Goal: Task Accomplishment & Management: Manage account settings

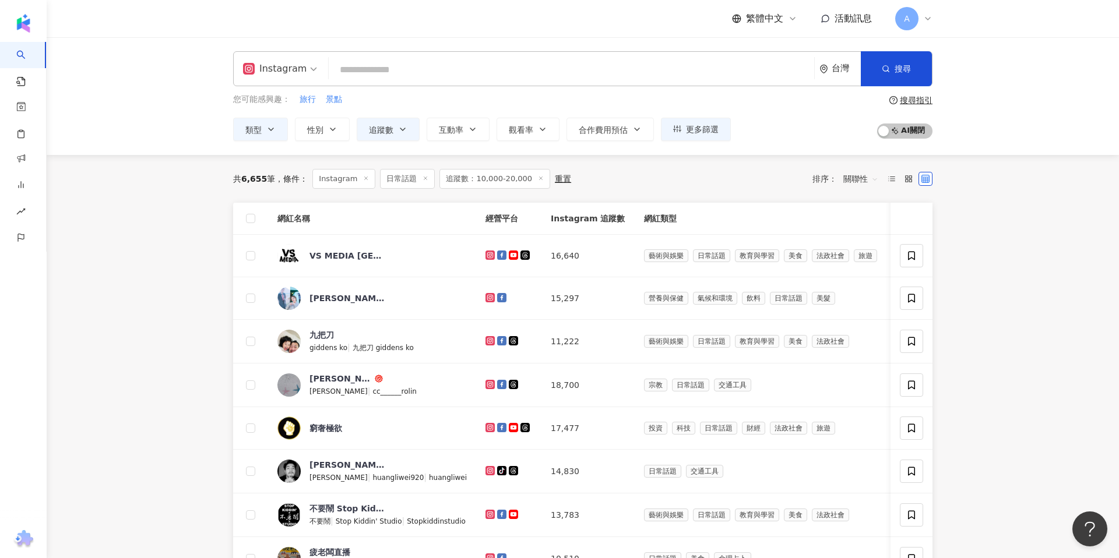
paste input "**********"
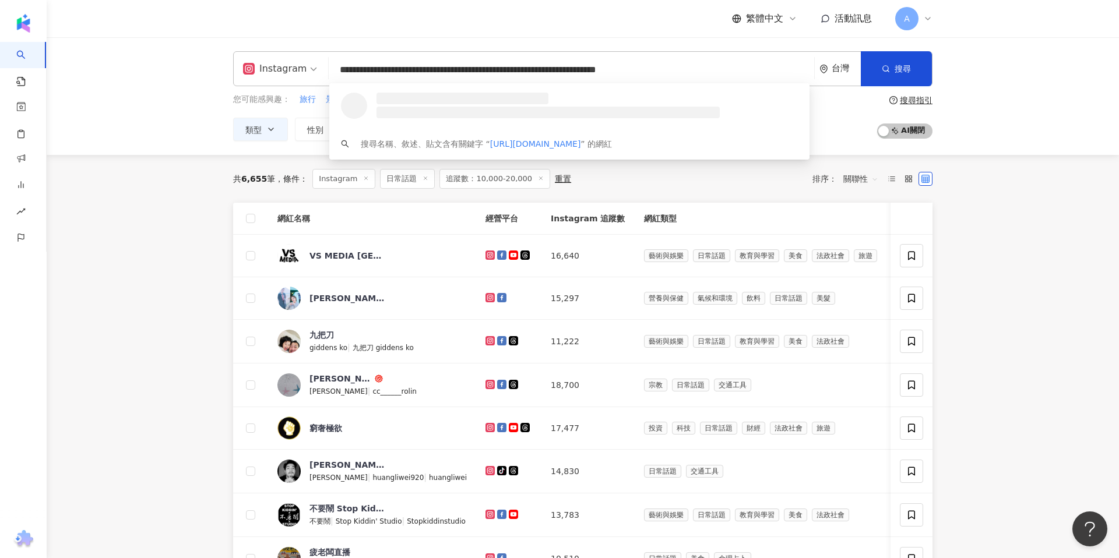
type input "**********"
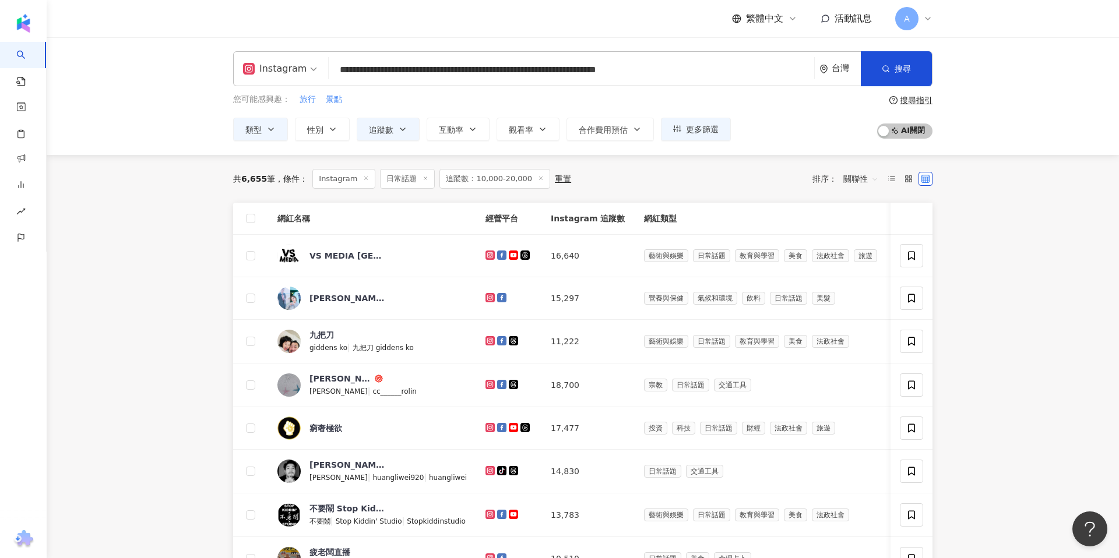
click at [210, 272] on div "共 6,655 筆 條件 ： Instagram 日常話題 追蹤數：10,000-20,000 重置 排序： 關聯性 網紅名稱 經營平台 Instagram …" at bounding box center [583, 523] width 746 height 737
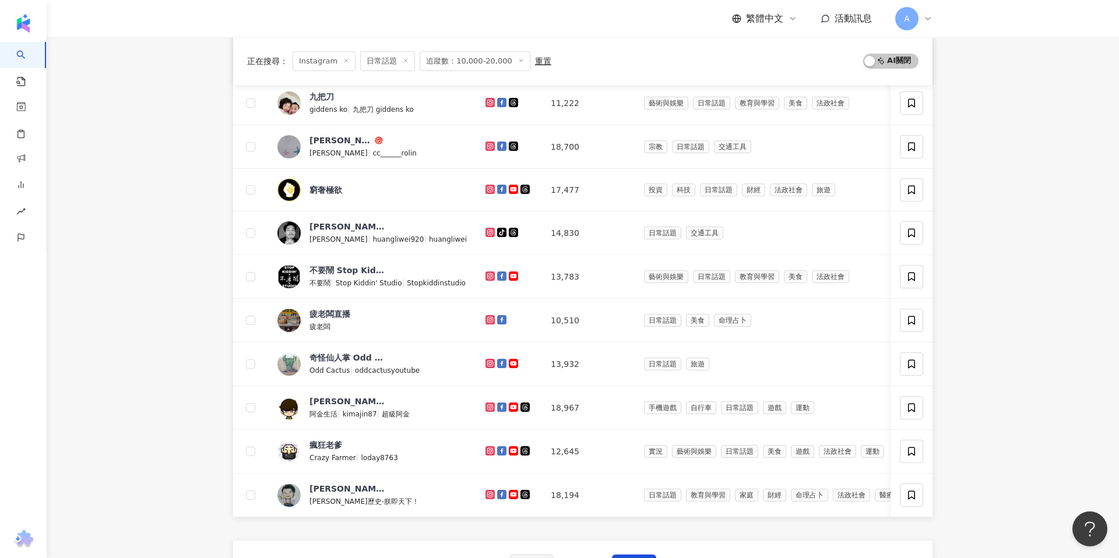
scroll to position [463, 0]
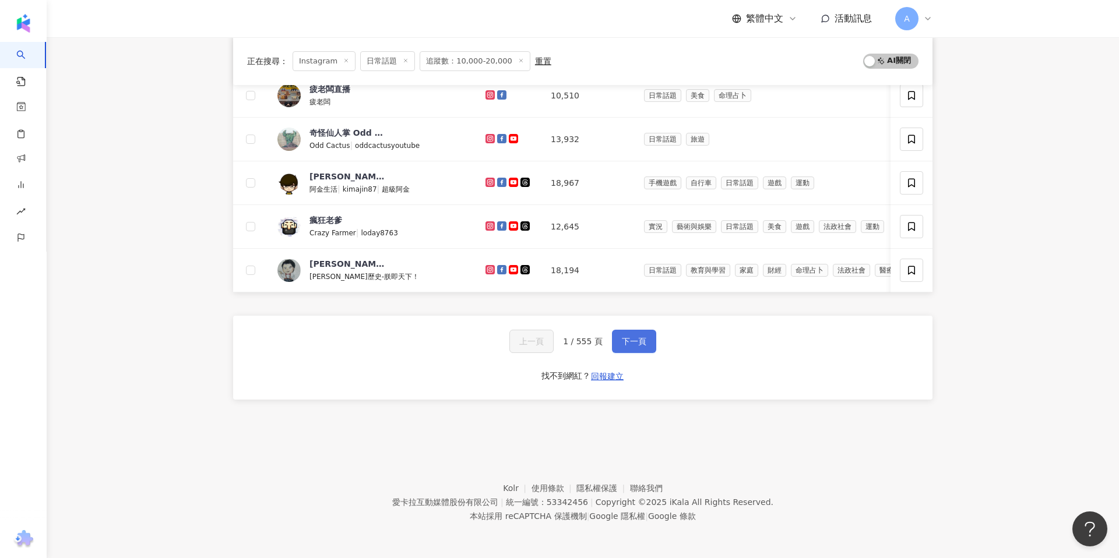
click at [642, 344] on span "下一頁" at bounding box center [634, 341] width 24 height 9
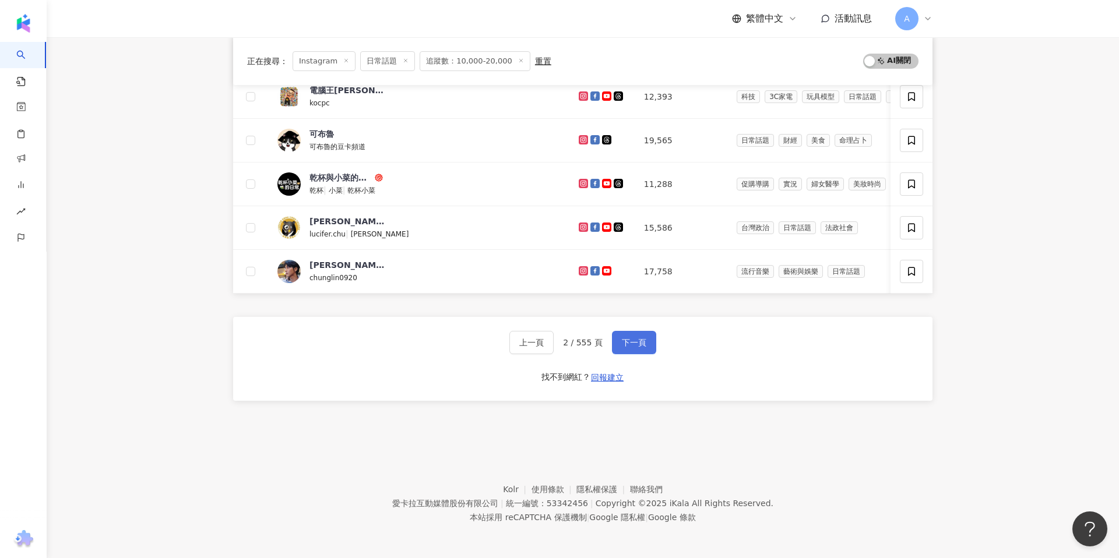
click at [642, 353] on button "下一頁" at bounding box center [634, 342] width 44 height 23
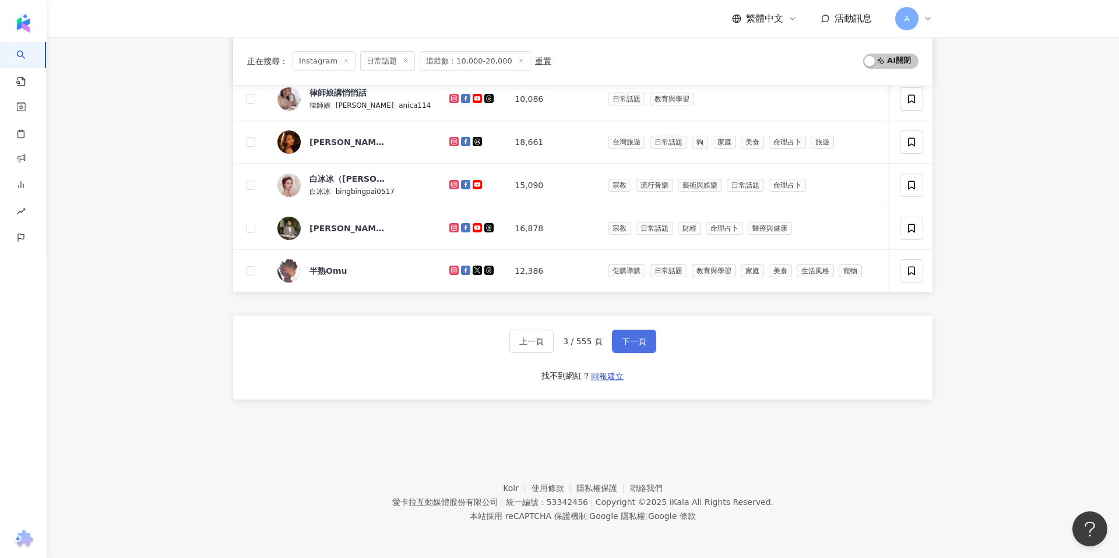
click at [642, 353] on button "下一頁" at bounding box center [634, 341] width 44 height 23
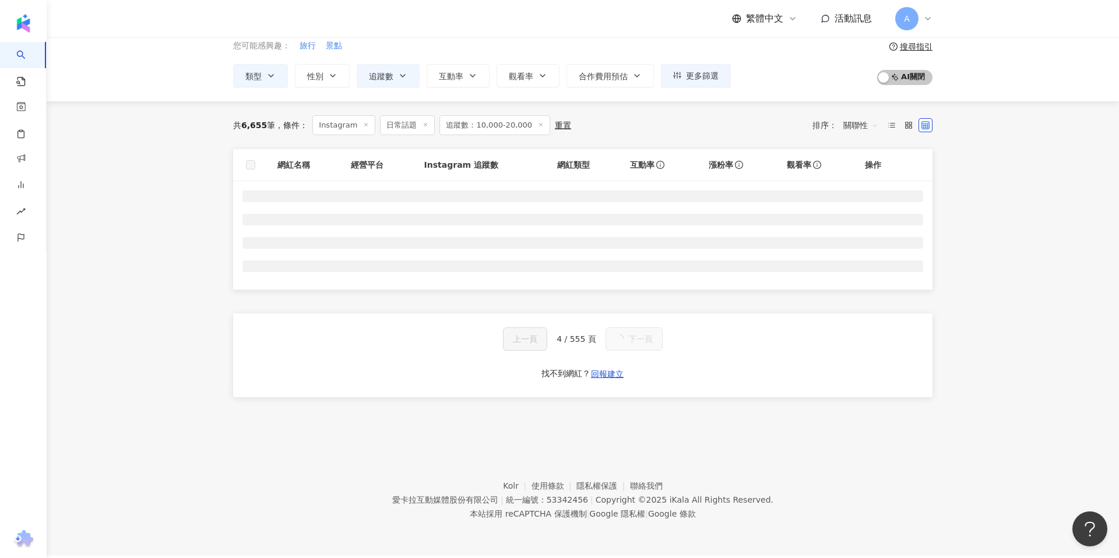
click at [643, 353] on div "上一頁 4 / 555 頁 下一頁 找不到網紅？ 回報建立" at bounding box center [582, 356] width 699 height 84
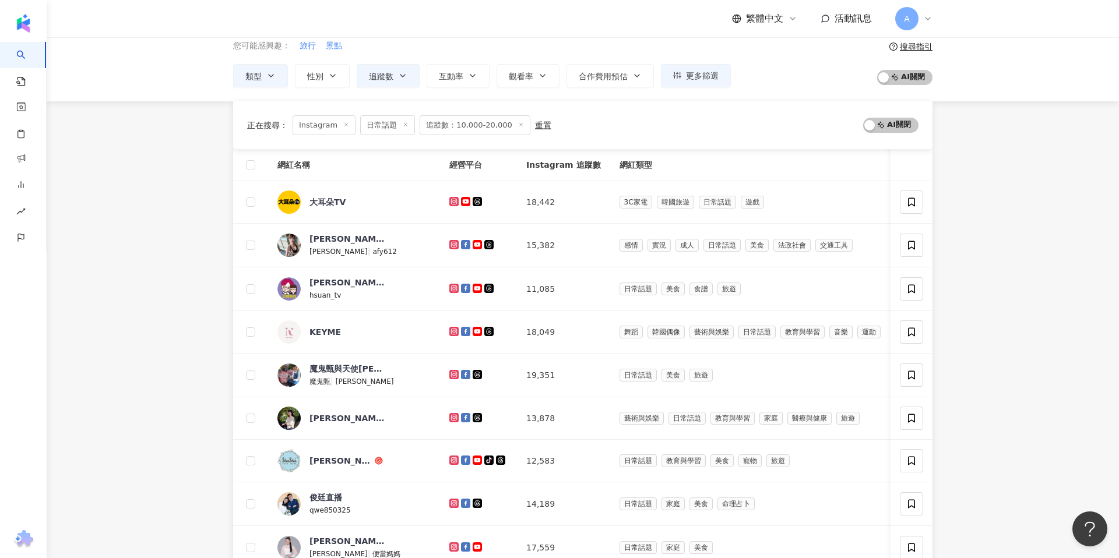
scroll to position [461, 0]
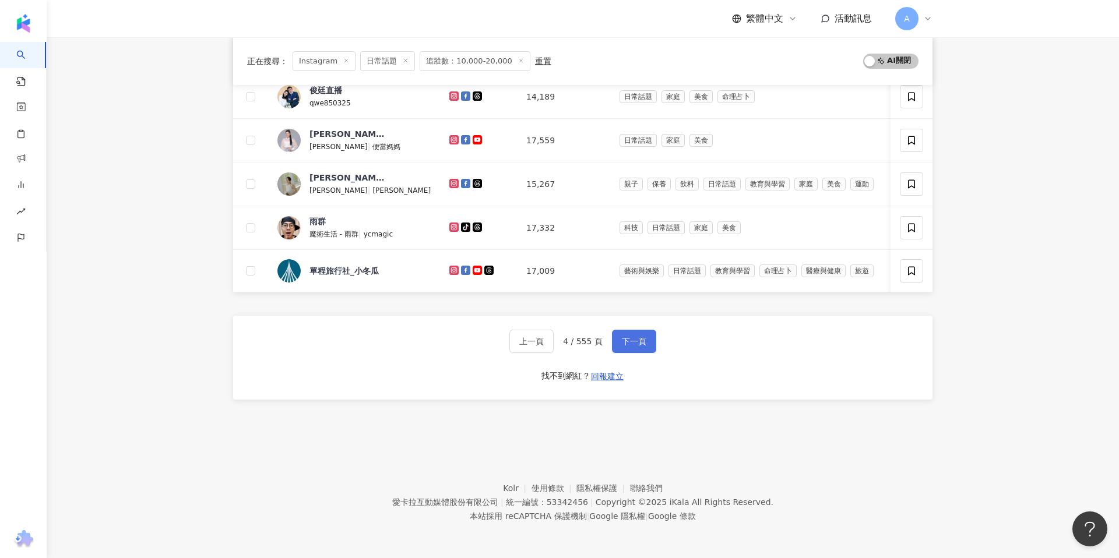
click at [644, 353] on button "下一頁" at bounding box center [634, 341] width 44 height 23
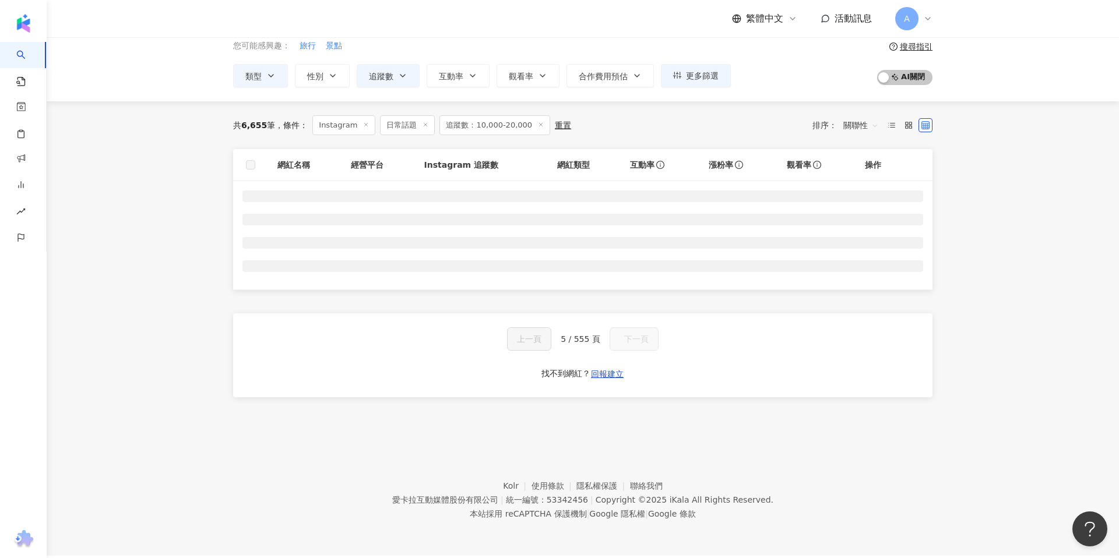
scroll to position [54, 0]
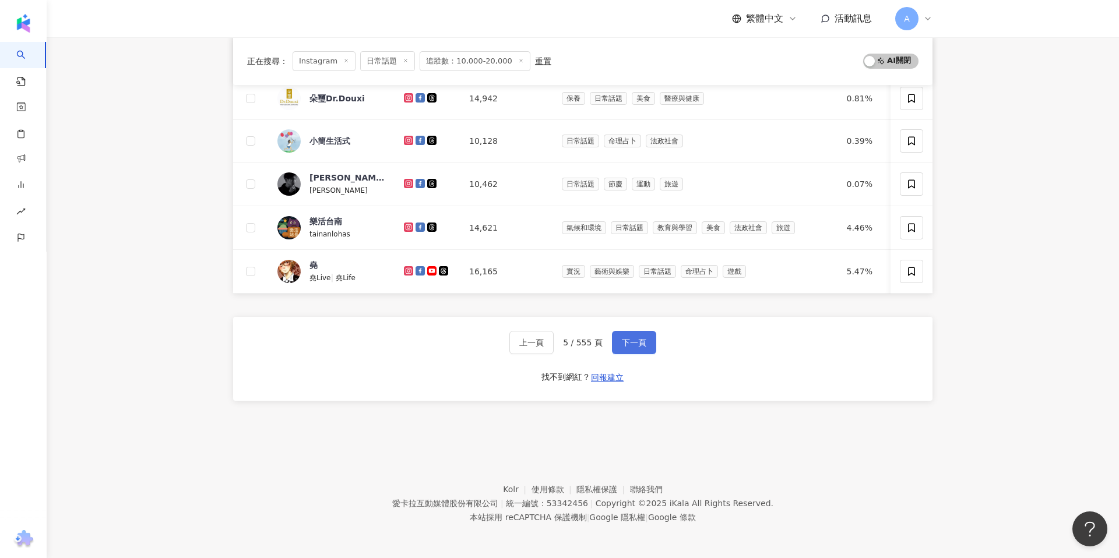
click at [644, 353] on button "下一頁" at bounding box center [634, 342] width 44 height 23
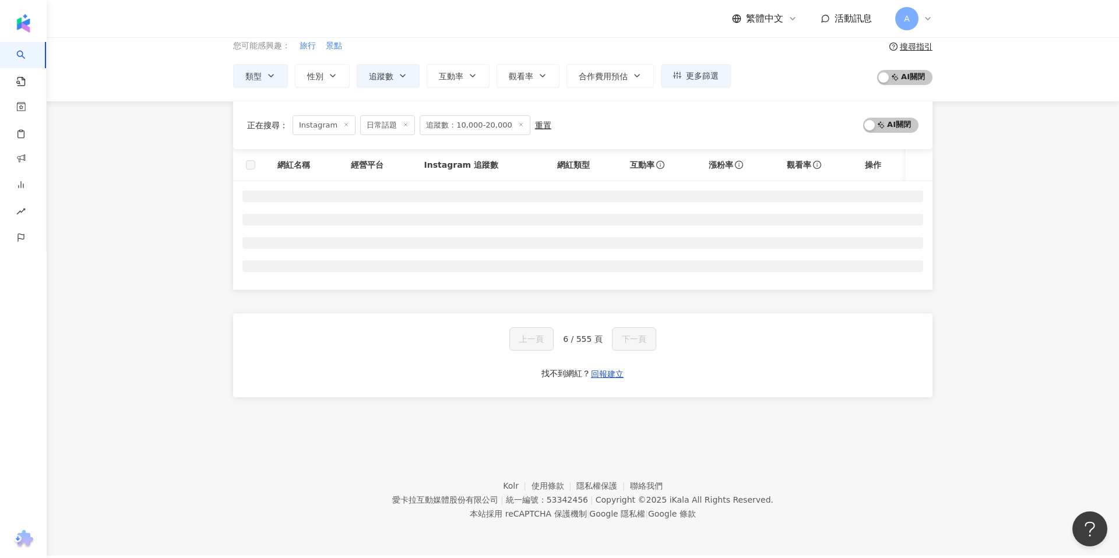
click at [645, 353] on div "上一頁 6 / 555 頁 下一頁 找不到網紅？ 回報建立" at bounding box center [582, 356] width 699 height 84
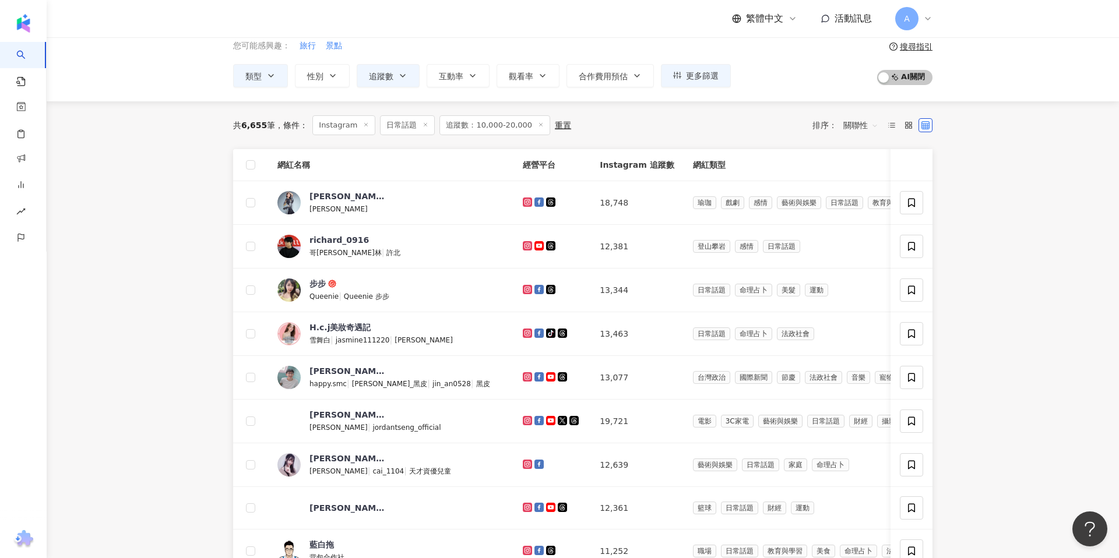
scroll to position [461, 0]
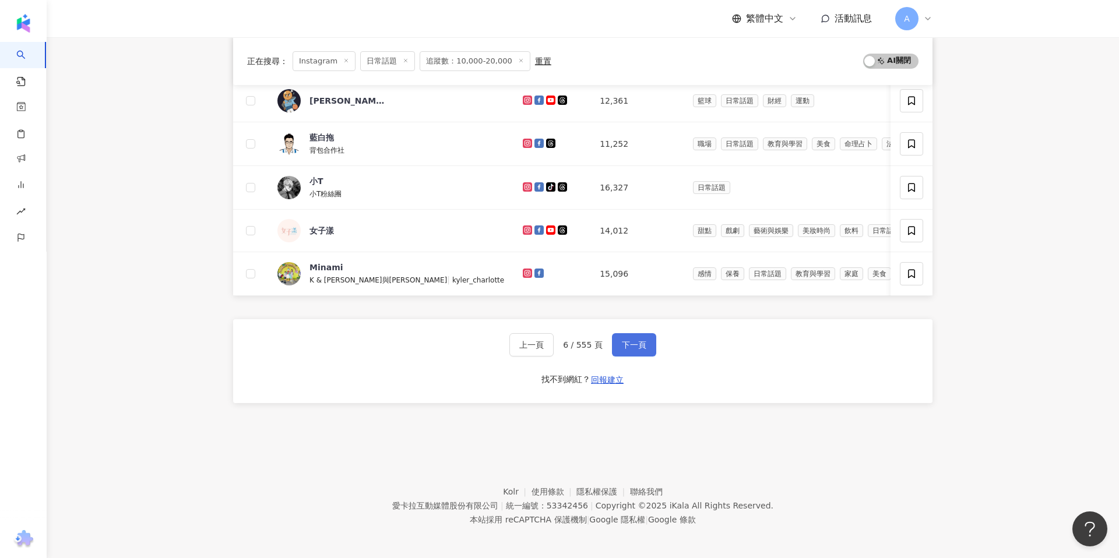
click at [646, 354] on button "下一頁" at bounding box center [634, 344] width 44 height 23
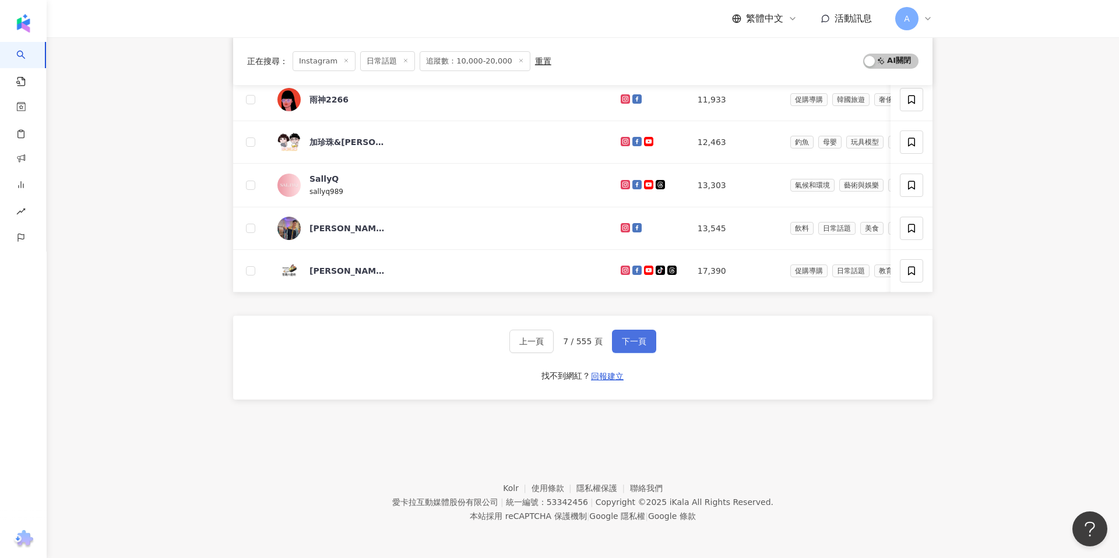
click at [642, 348] on button "下一頁" at bounding box center [634, 341] width 44 height 23
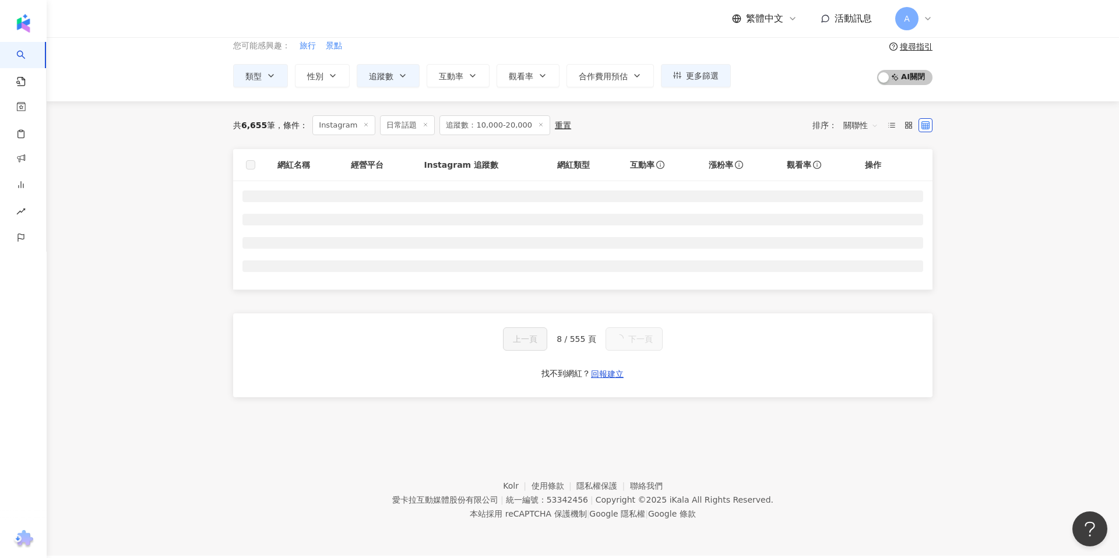
scroll to position [54, 0]
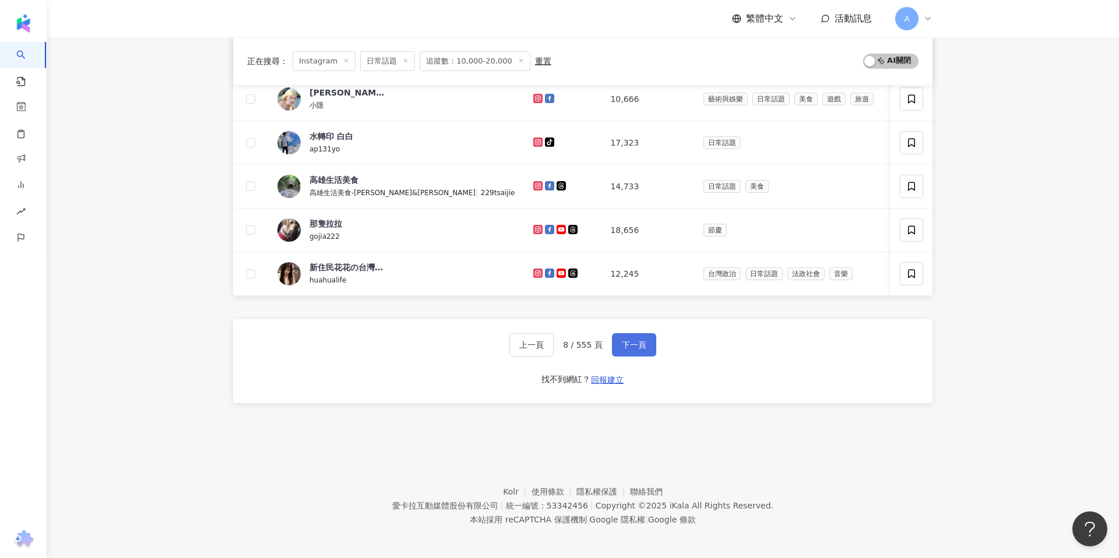
click at [639, 343] on span "下一頁" at bounding box center [634, 344] width 24 height 9
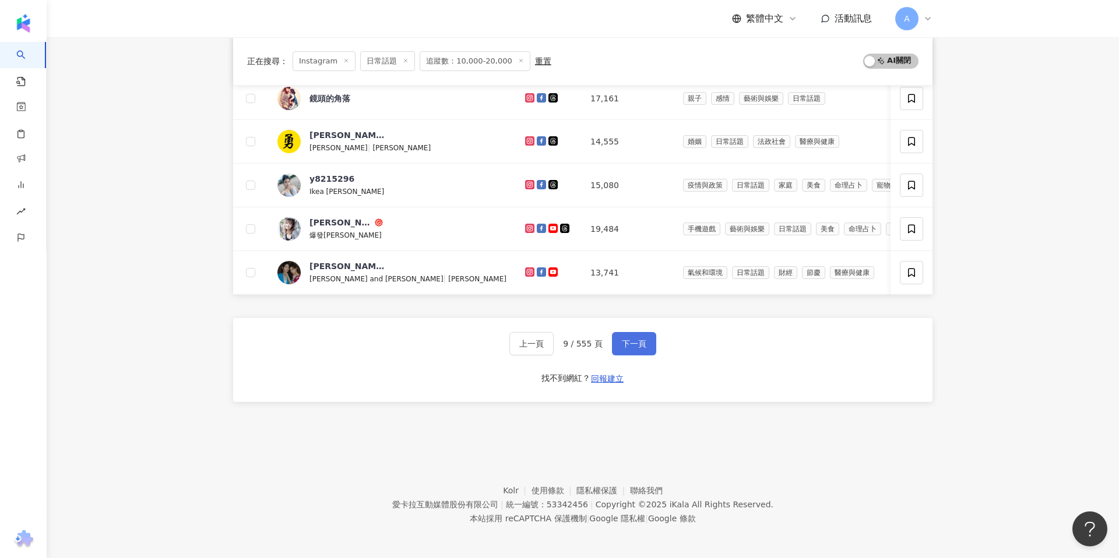
click at [639, 343] on span "下一頁" at bounding box center [634, 343] width 24 height 9
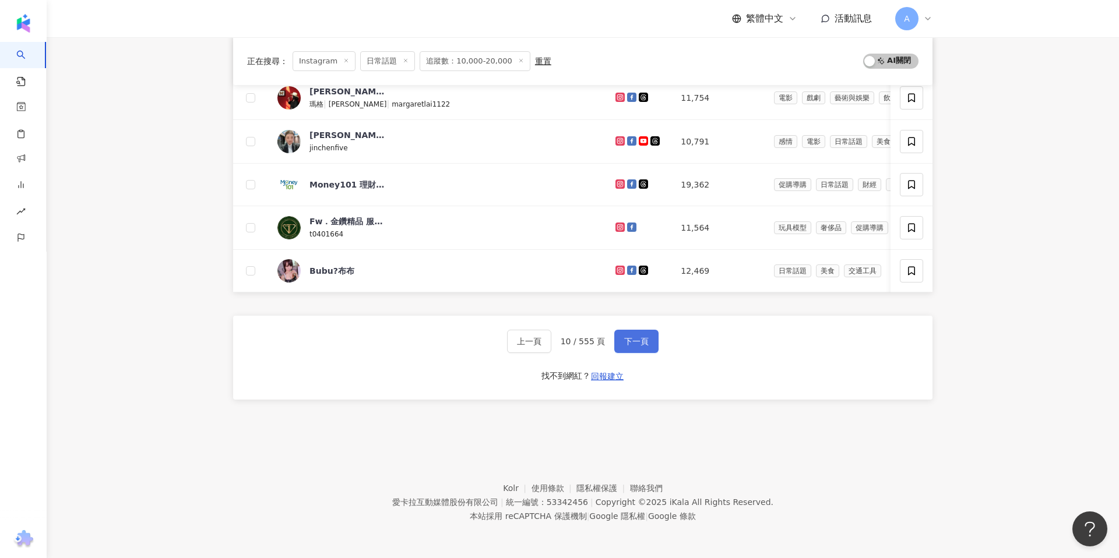
click at [639, 343] on span "下一頁" at bounding box center [636, 341] width 24 height 9
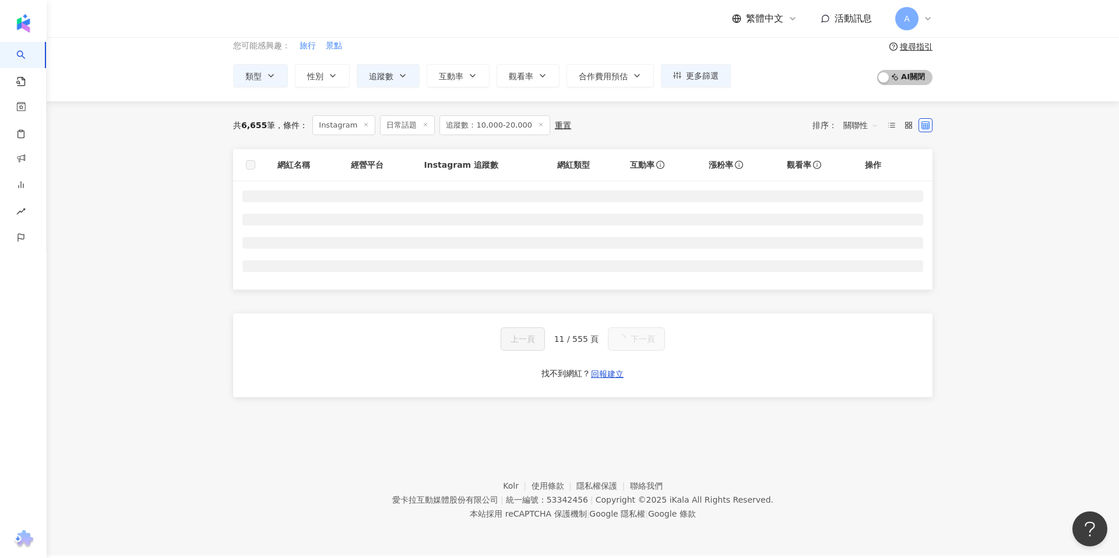
click at [639, 343] on button "下一頁" at bounding box center [636, 339] width 57 height 23
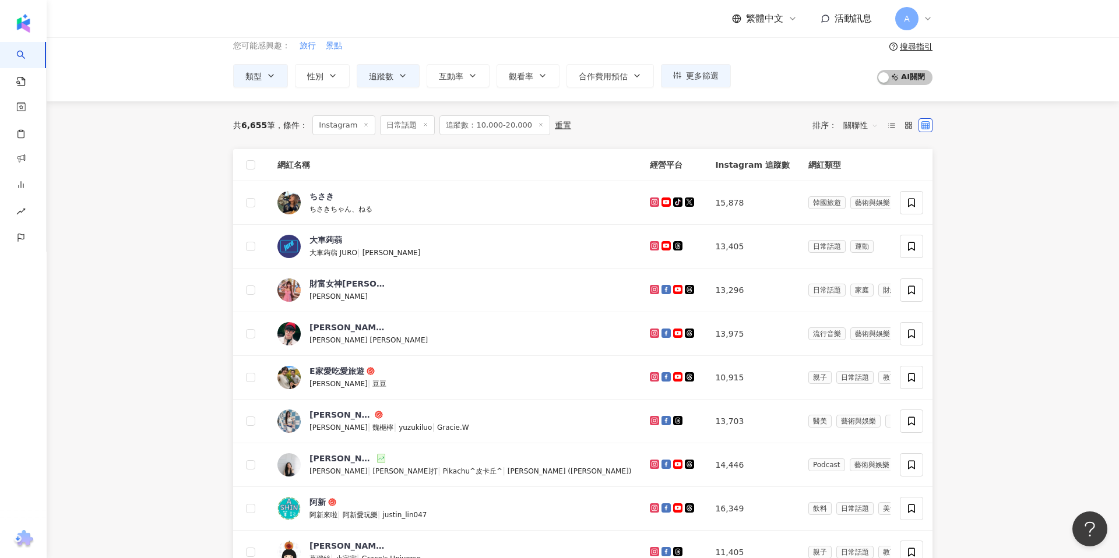
scroll to position [461, 0]
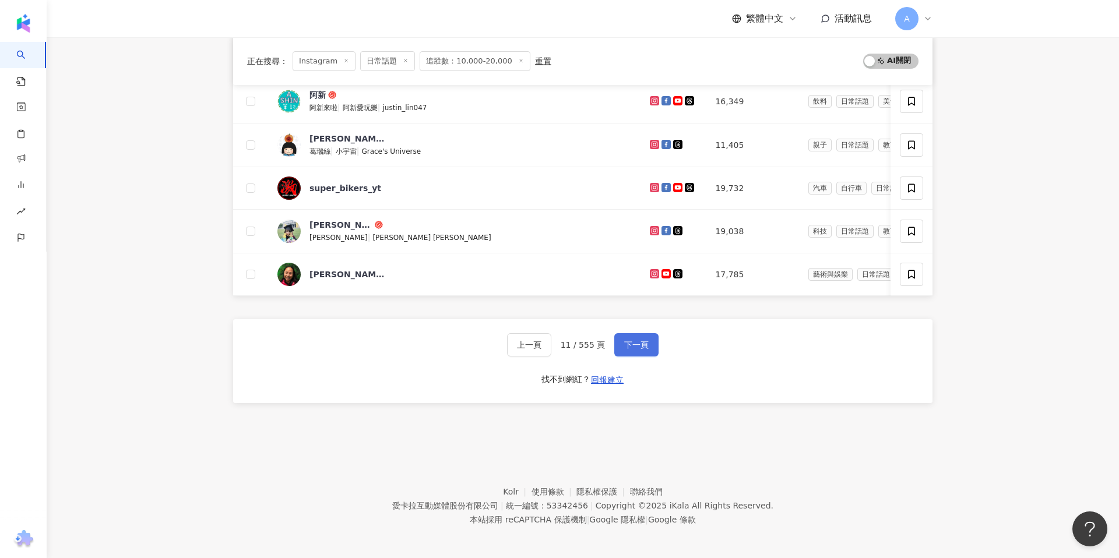
click at [639, 343] on span "下一頁" at bounding box center [636, 344] width 24 height 9
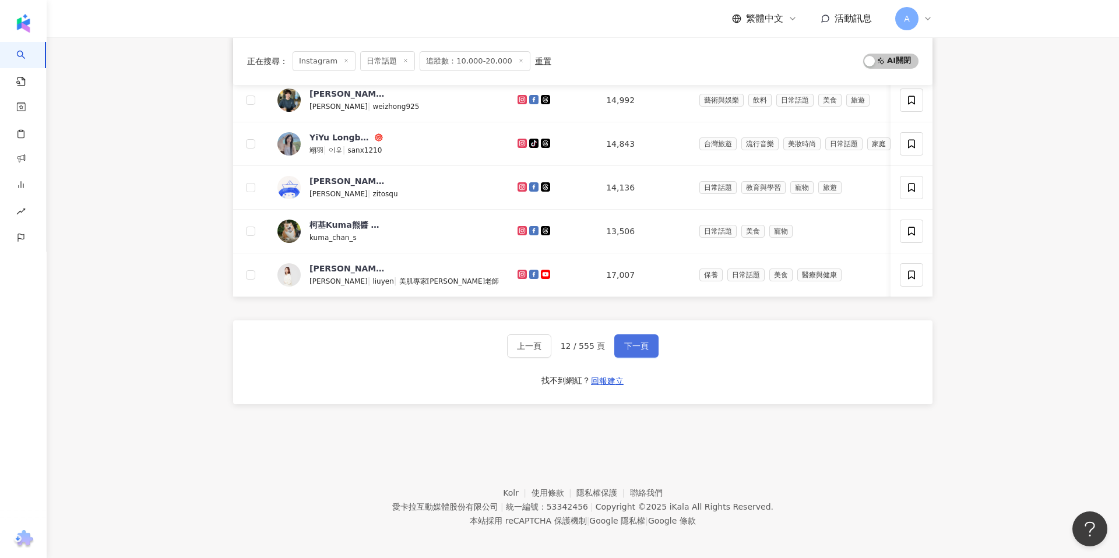
click at [639, 343] on div "上一頁 12 / 555 頁 下一頁 找不到網紅？ 回報建立" at bounding box center [582, 363] width 699 height 84
click at [641, 351] on button "下一頁" at bounding box center [636, 346] width 44 height 23
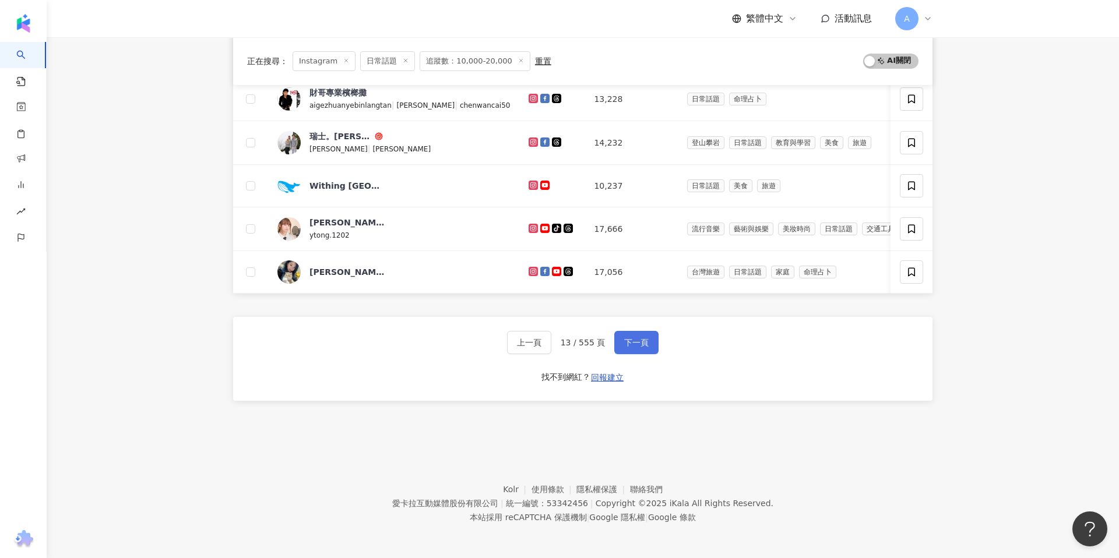
click at [641, 351] on button "下一頁" at bounding box center [636, 342] width 44 height 23
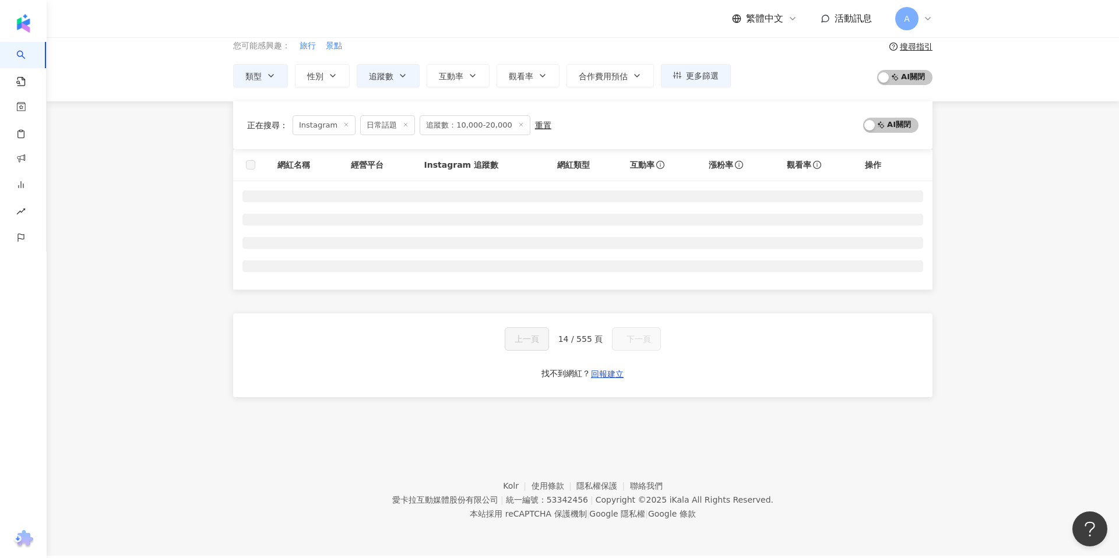
scroll to position [54, 0]
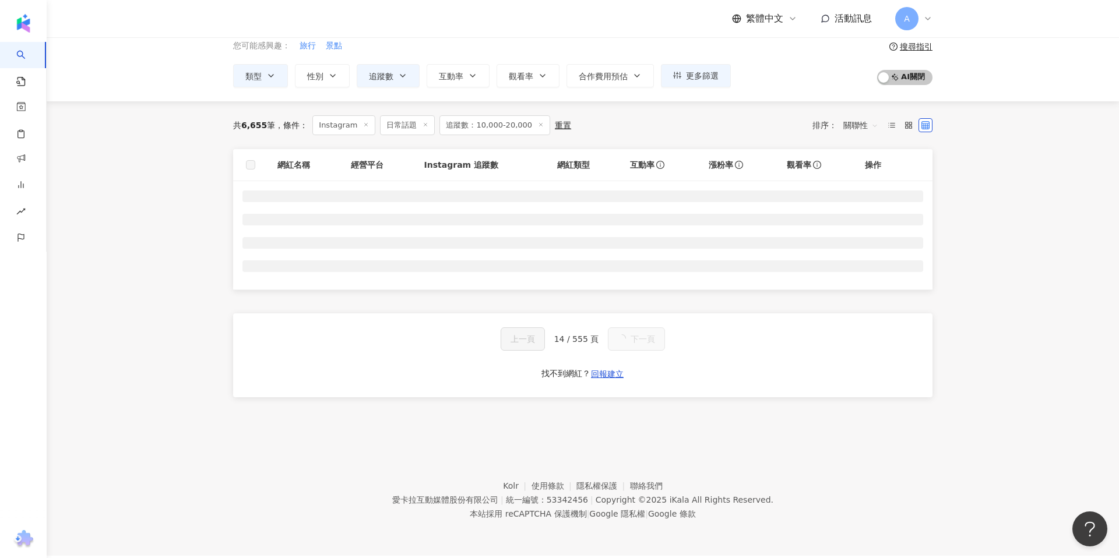
click at [642, 351] on div "上一頁 14 / 555 頁 下一頁 找不到網紅？ 回報建立" at bounding box center [582, 356] width 699 height 84
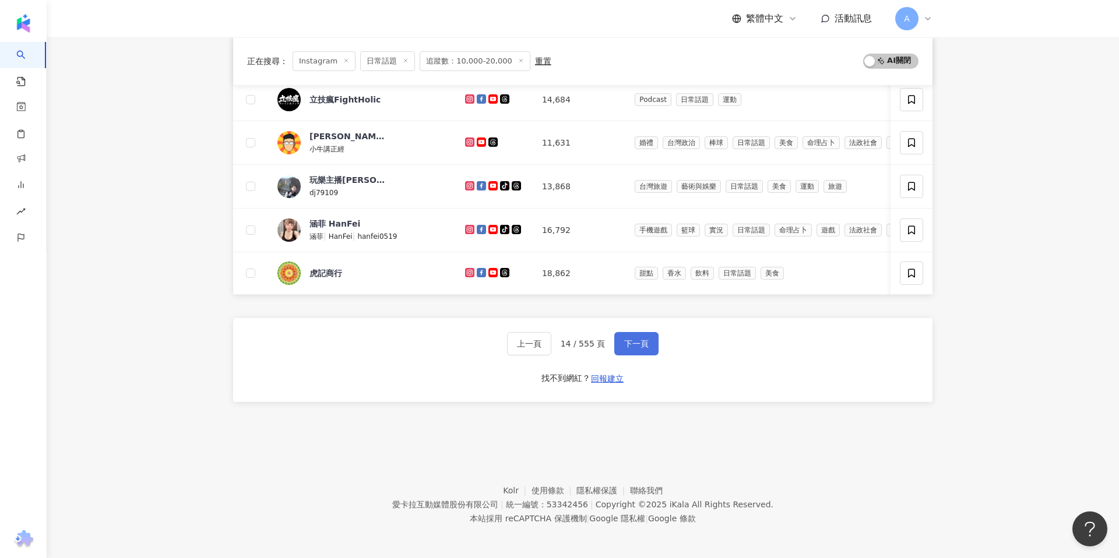
click at [642, 351] on button "下一頁" at bounding box center [636, 343] width 44 height 23
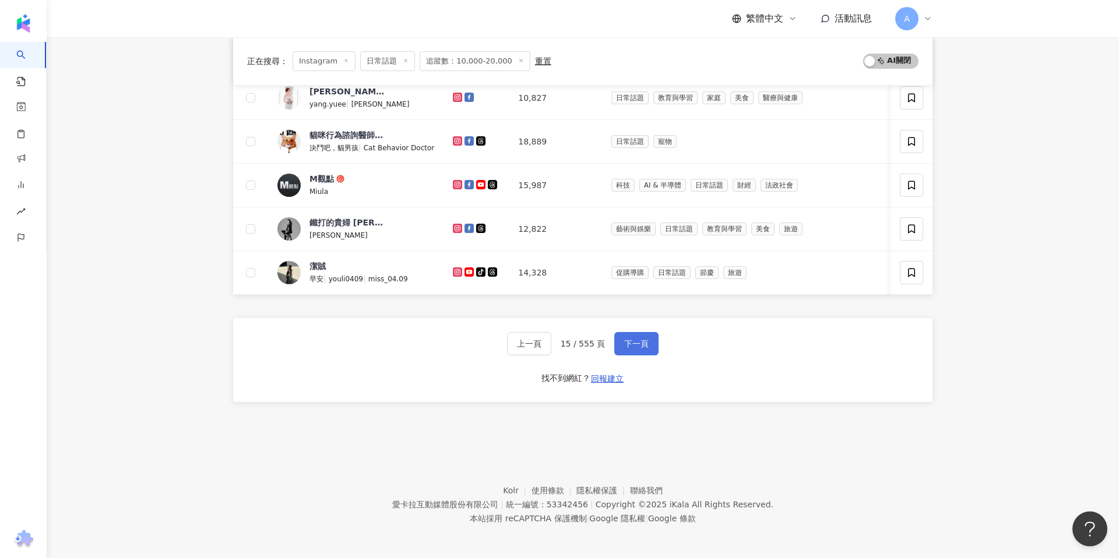
click at [642, 351] on button "下一頁" at bounding box center [636, 343] width 44 height 23
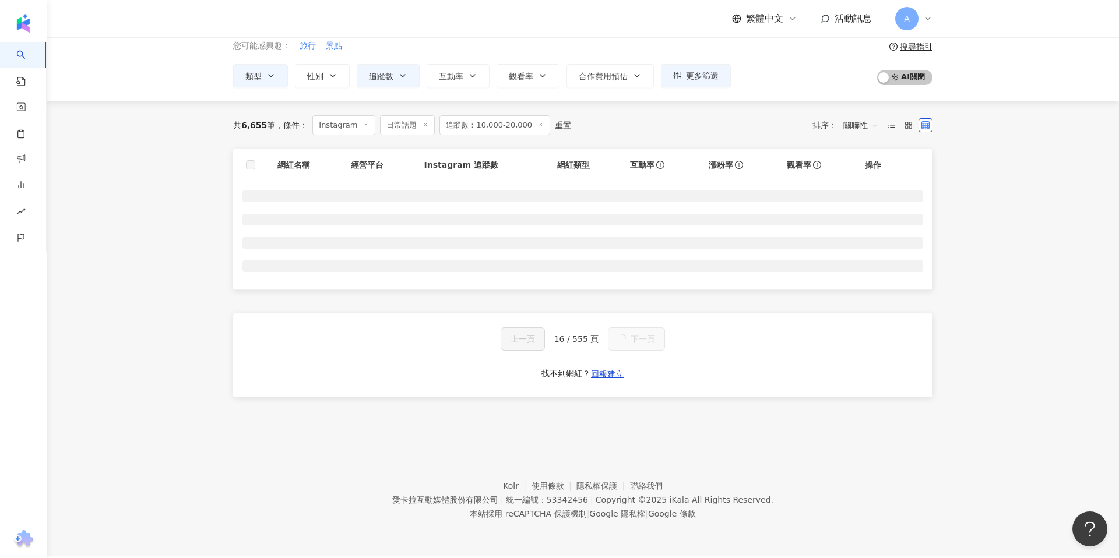
click at [642, 351] on div "上一頁 16 / 555 頁 下一頁 找不到網紅？ 回報建立" at bounding box center [582, 356] width 699 height 84
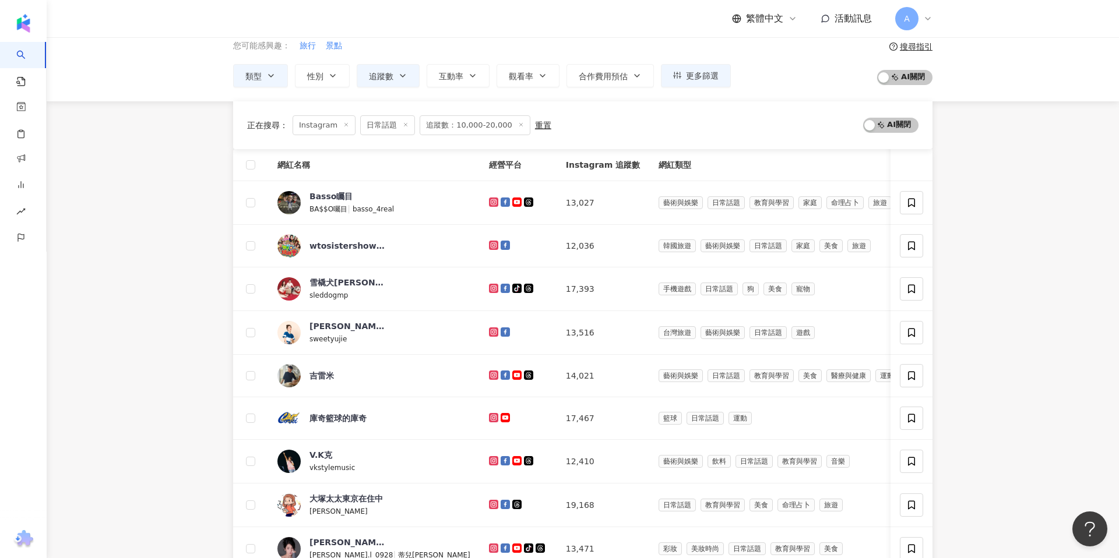
scroll to position [461, 0]
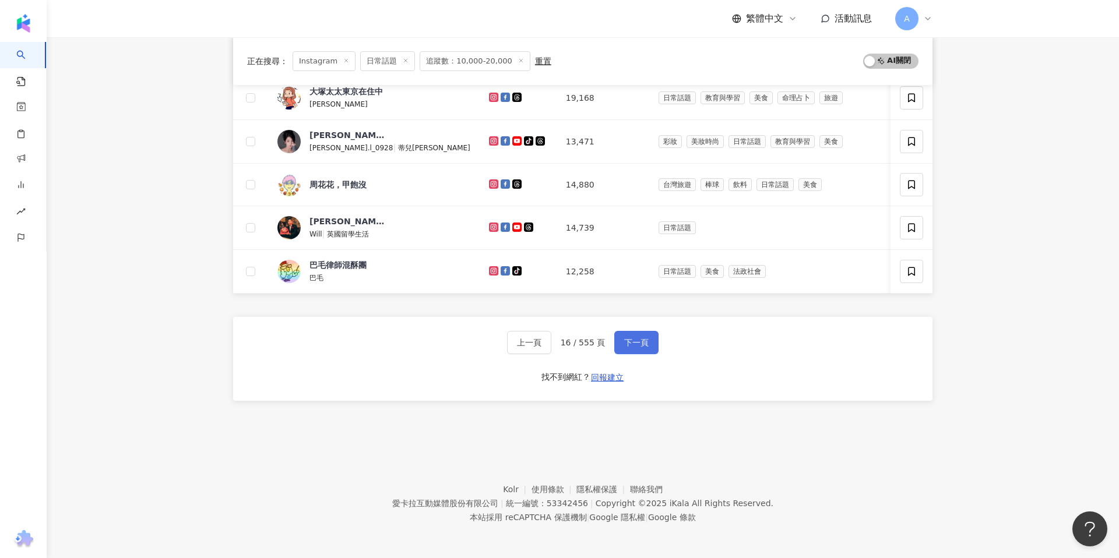
click at [642, 351] on button "下一頁" at bounding box center [636, 342] width 44 height 23
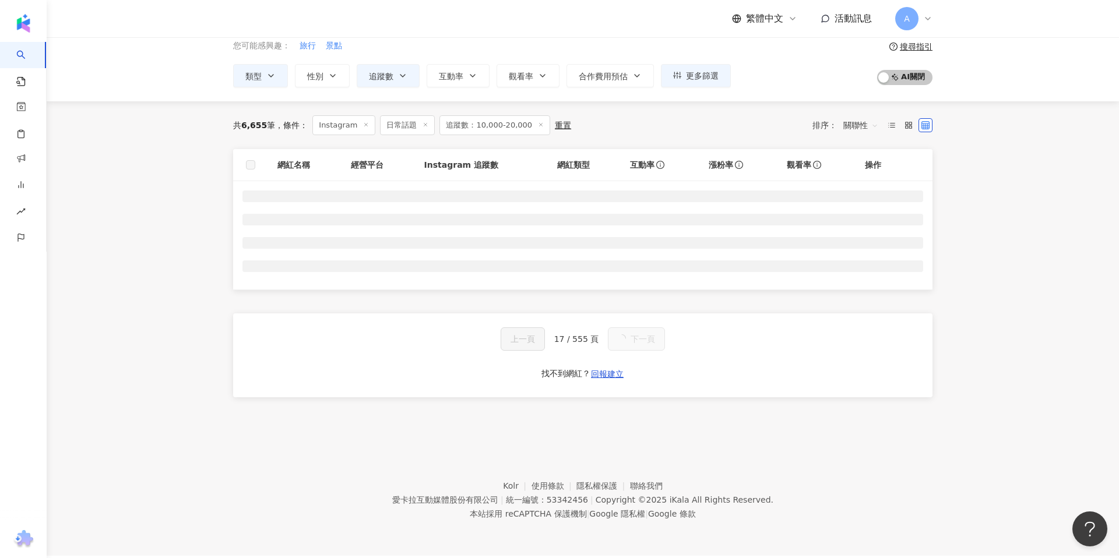
scroll to position [54, 0]
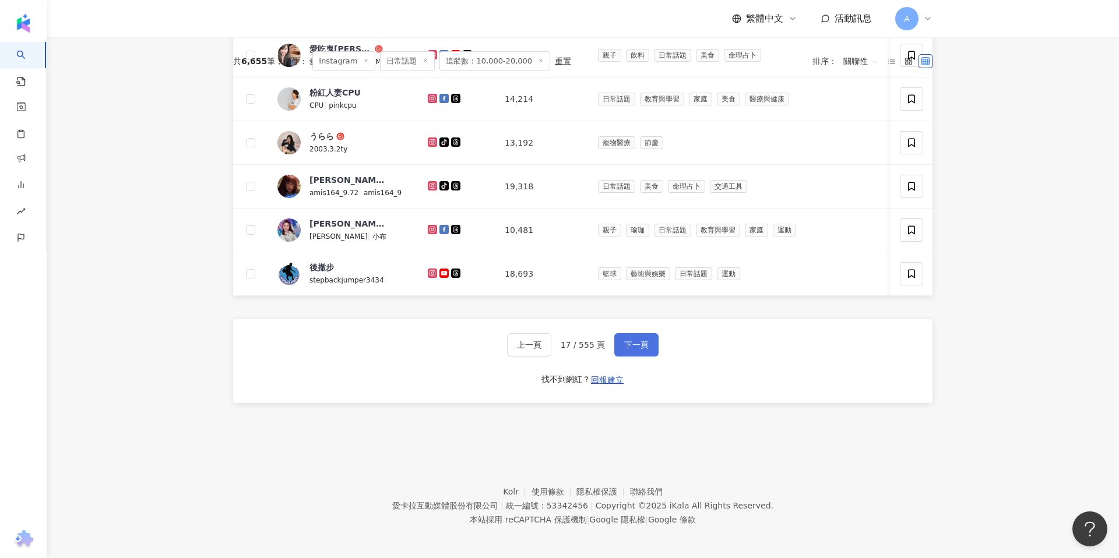
click at [642, 351] on button "下一頁" at bounding box center [636, 344] width 44 height 23
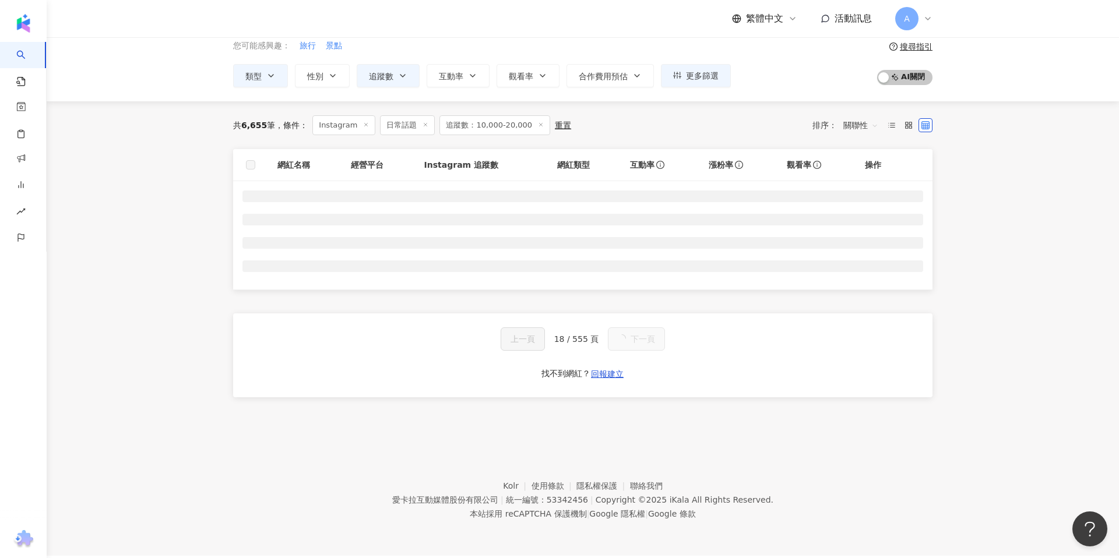
click at [642, 351] on div "上一頁 18 / 555 頁 下一頁 找不到網紅？ 回報建立" at bounding box center [582, 356] width 699 height 84
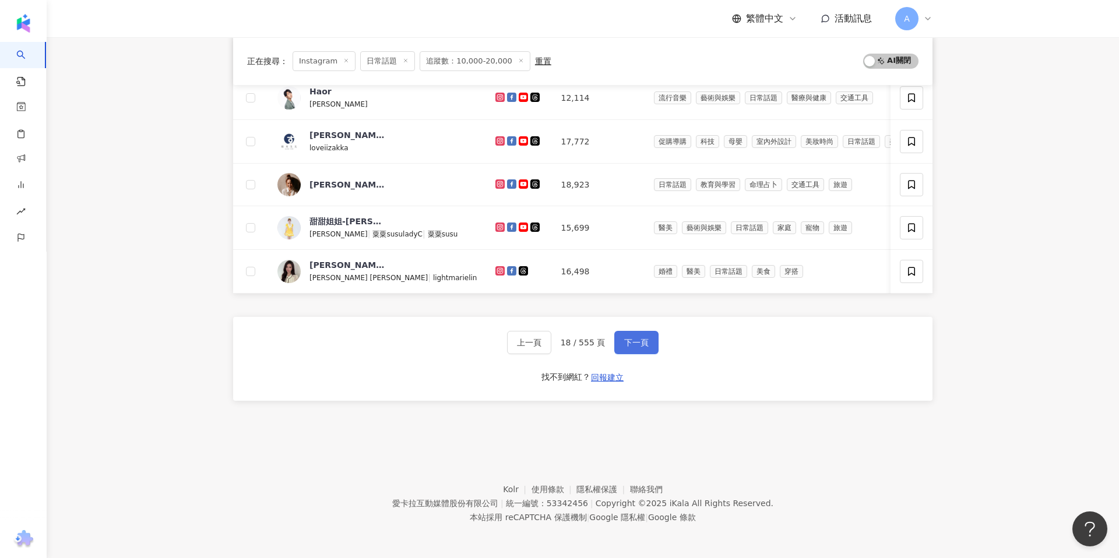
click at [642, 351] on button "下一頁" at bounding box center [636, 342] width 44 height 23
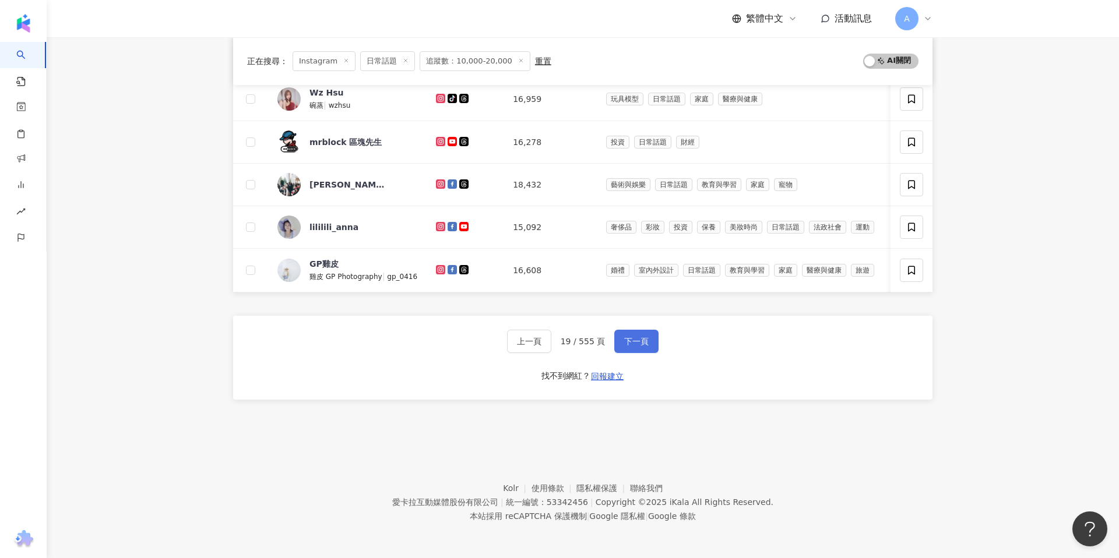
click at [642, 351] on button "下一頁" at bounding box center [636, 341] width 44 height 23
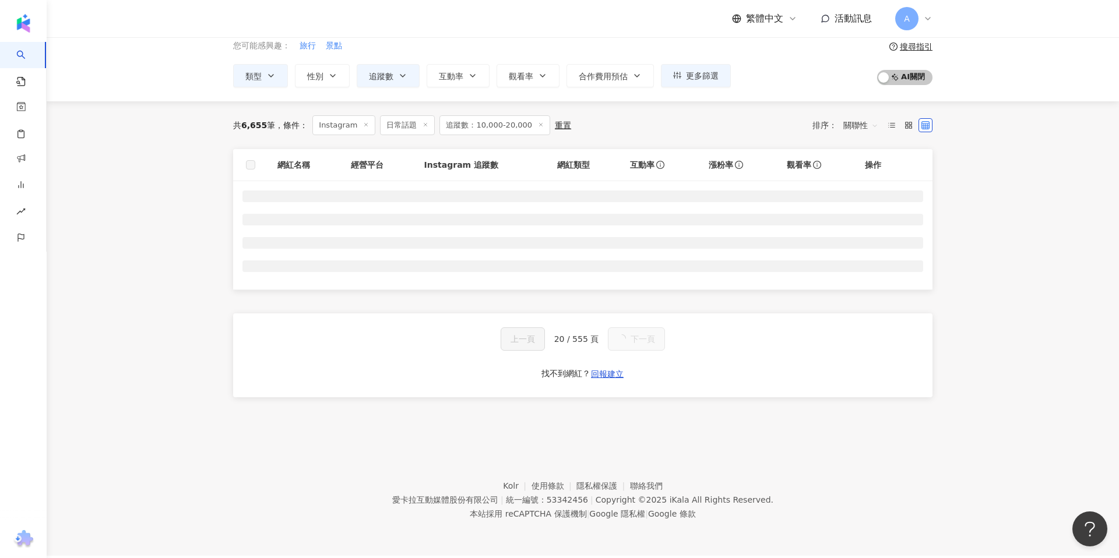
scroll to position [460, 0]
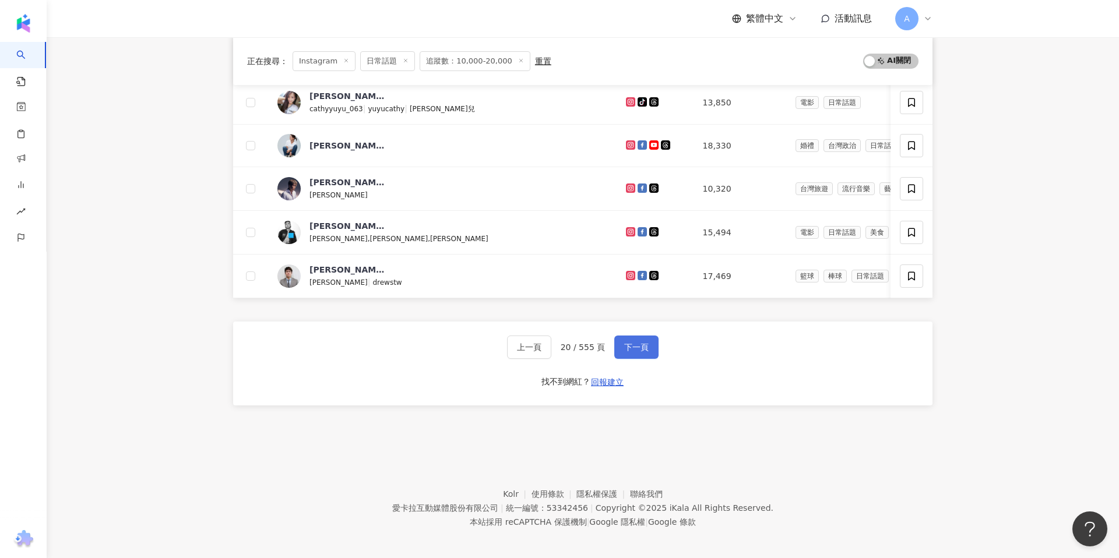
click at [642, 351] on span "下一頁" at bounding box center [636, 347] width 24 height 9
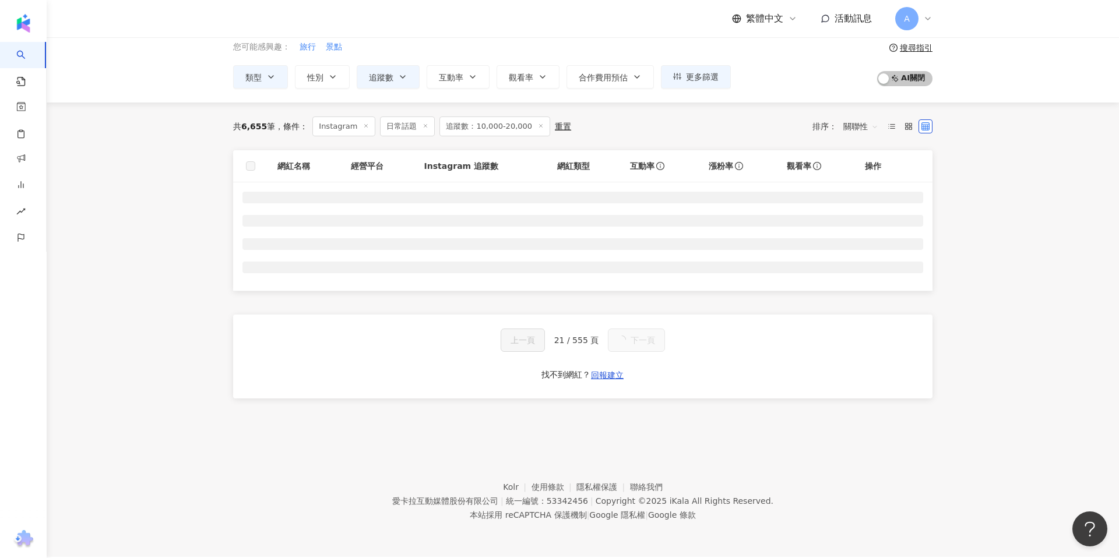
scroll to position [0, 0]
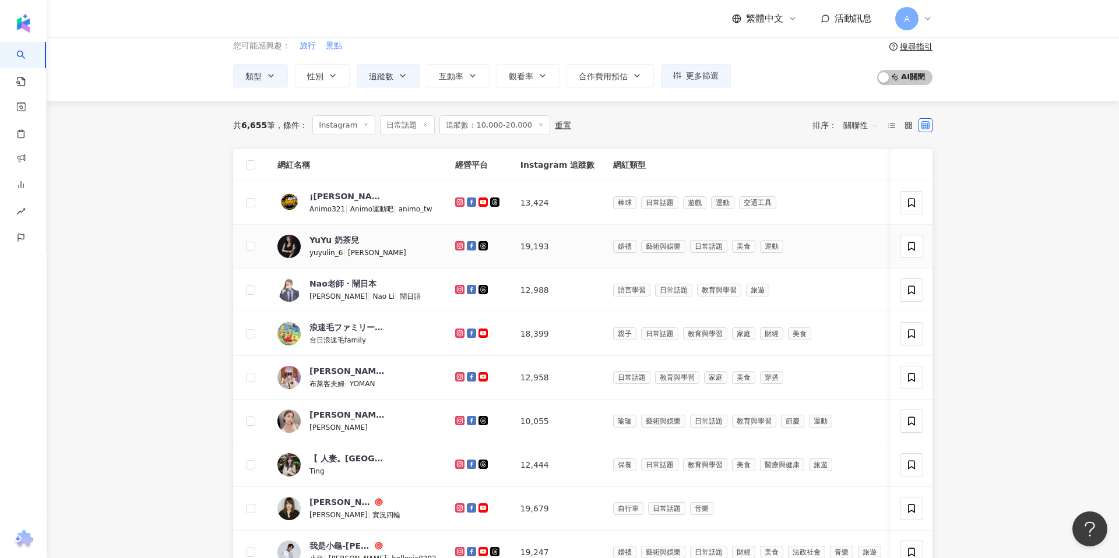
click at [457, 244] on icon at bounding box center [459, 245] width 5 height 5
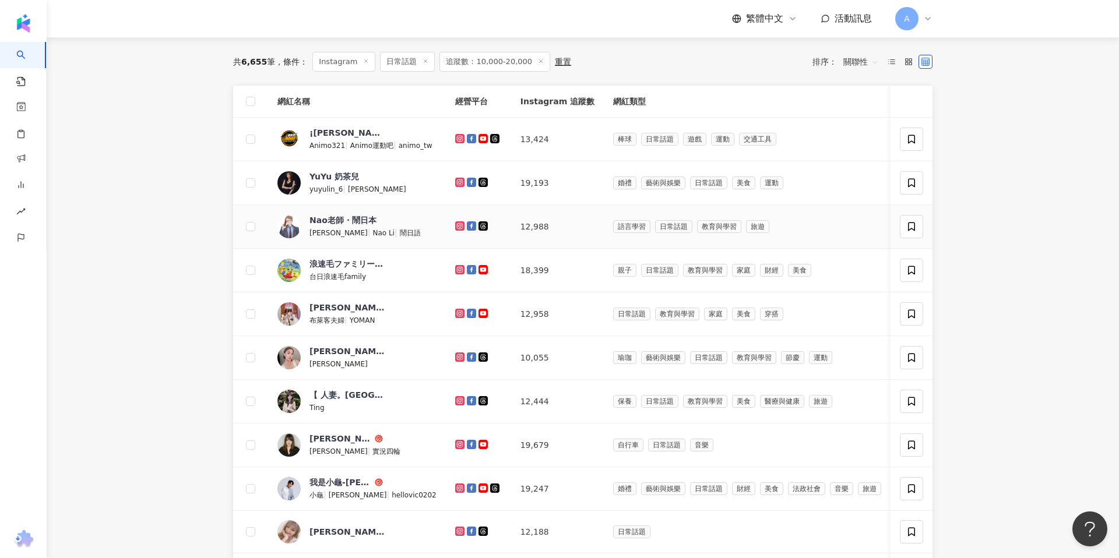
click at [459, 225] on icon at bounding box center [460, 226] width 2 height 2
click at [456, 269] on icon at bounding box center [460, 269] width 8 height 7
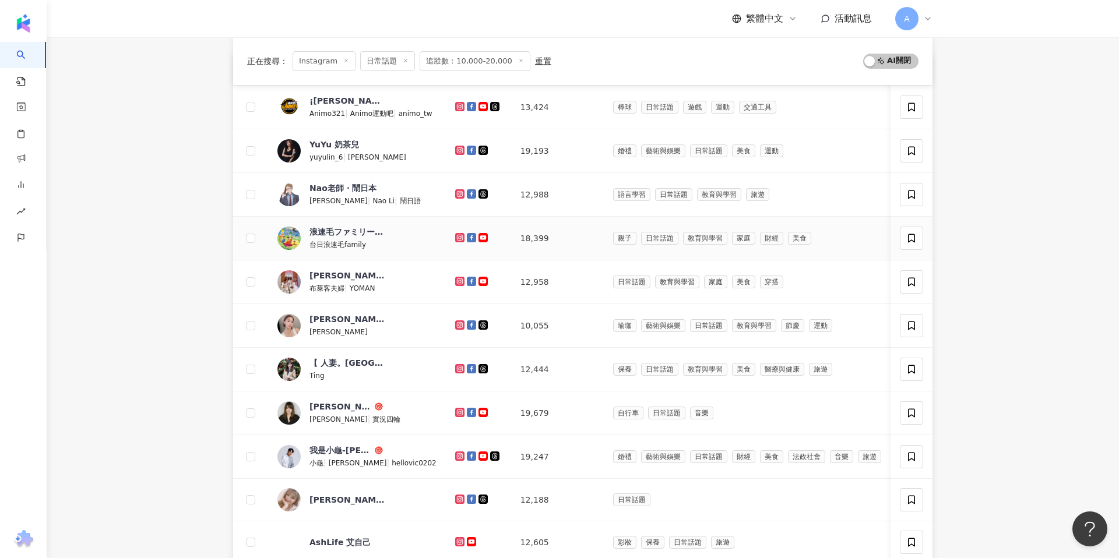
scroll to position [165, 0]
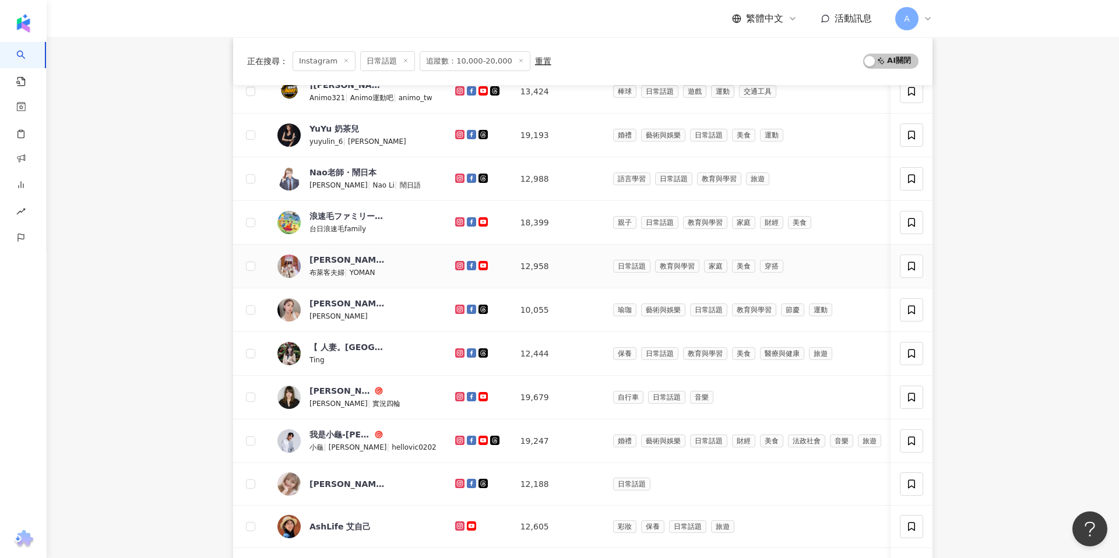
click at [459, 266] on icon at bounding box center [460, 266] width 2 height 2
click at [457, 311] on icon at bounding box center [459, 309] width 5 height 5
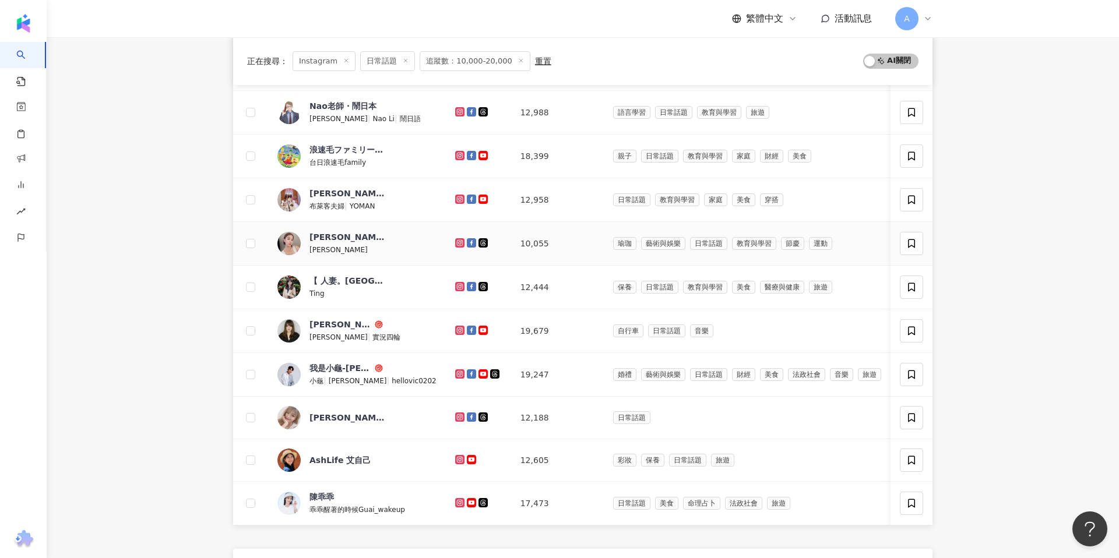
scroll to position [270, 0]
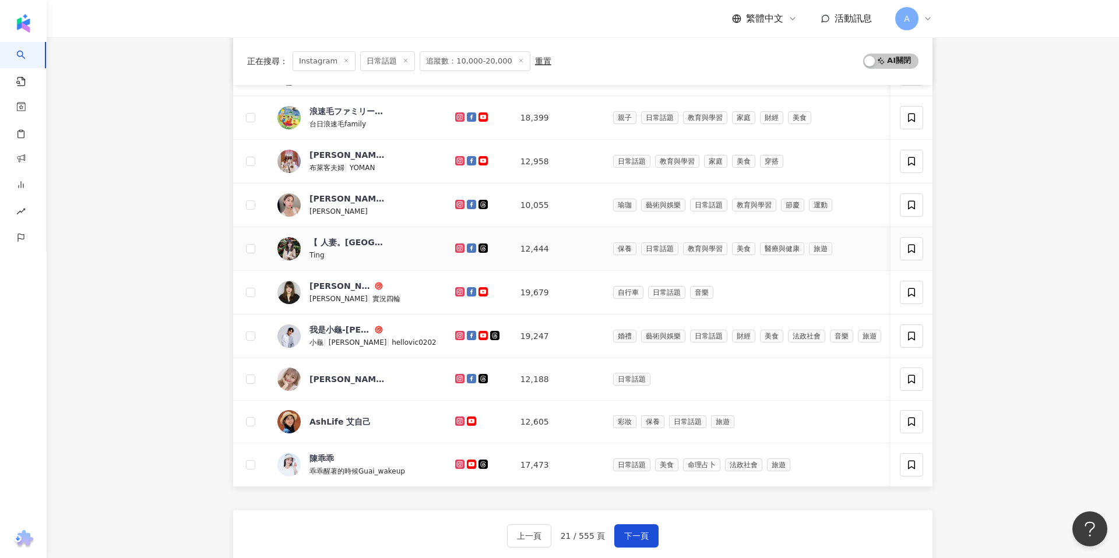
click at [459, 248] on icon at bounding box center [460, 248] width 2 height 2
click at [457, 293] on icon at bounding box center [459, 291] width 5 height 5
click at [459, 335] on icon at bounding box center [460, 336] width 2 height 2
click at [457, 379] on icon at bounding box center [459, 378] width 5 height 5
click at [456, 420] on icon at bounding box center [460, 421] width 8 height 7
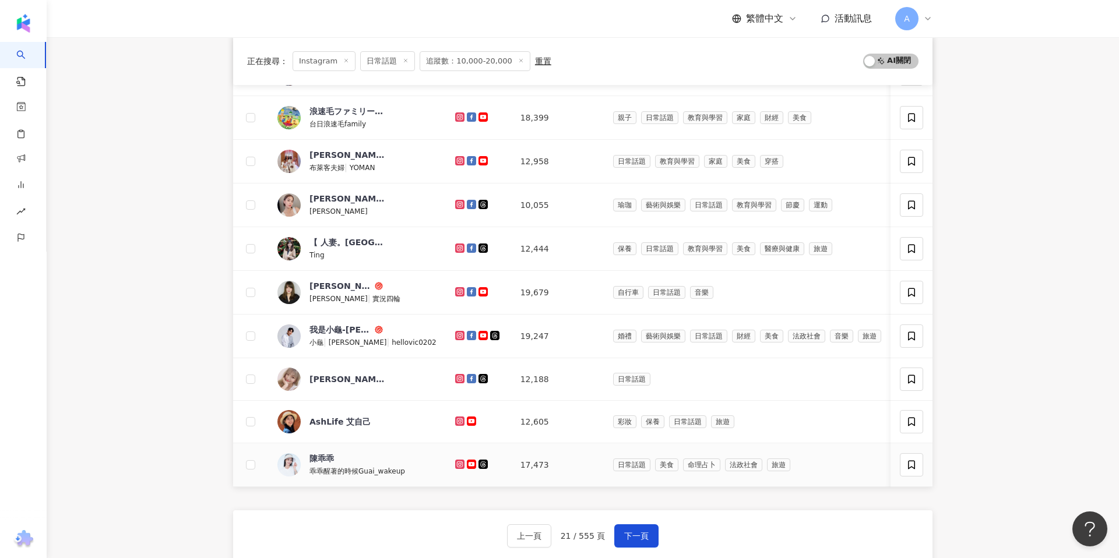
click at [459, 464] on icon at bounding box center [460, 464] width 2 height 2
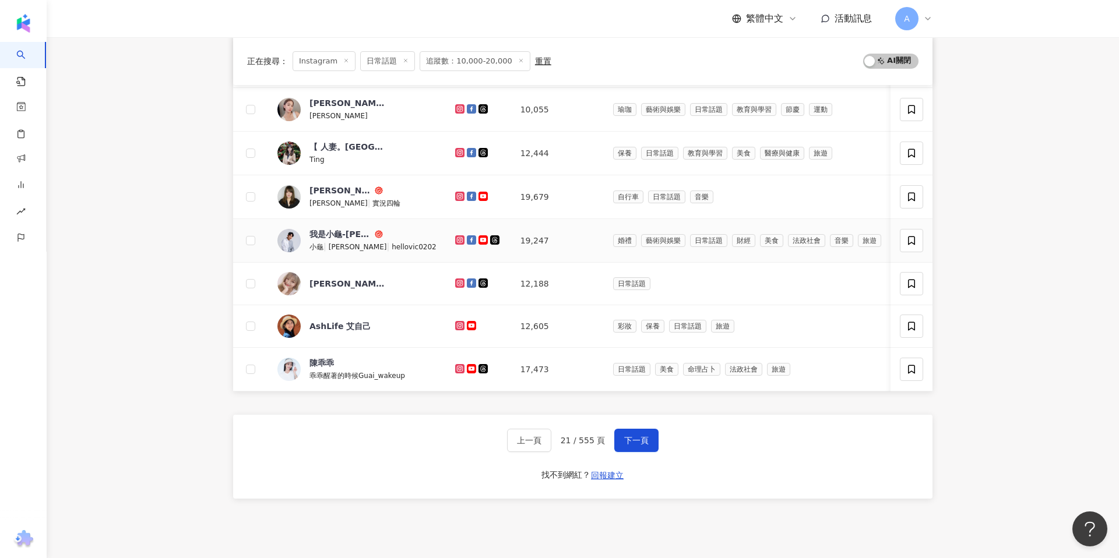
scroll to position [410, 0]
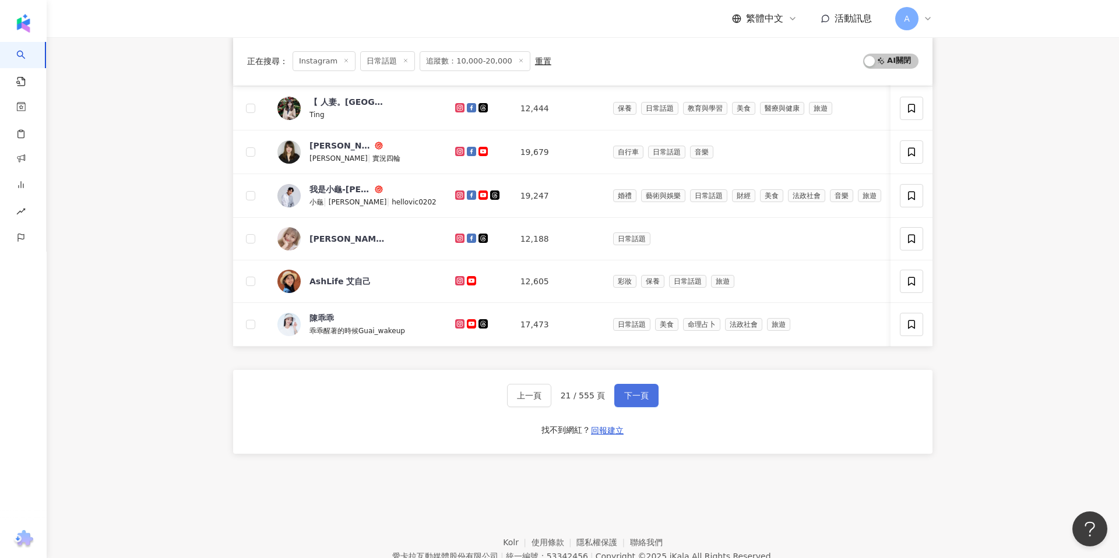
click at [646, 387] on button "下一頁" at bounding box center [636, 395] width 44 height 23
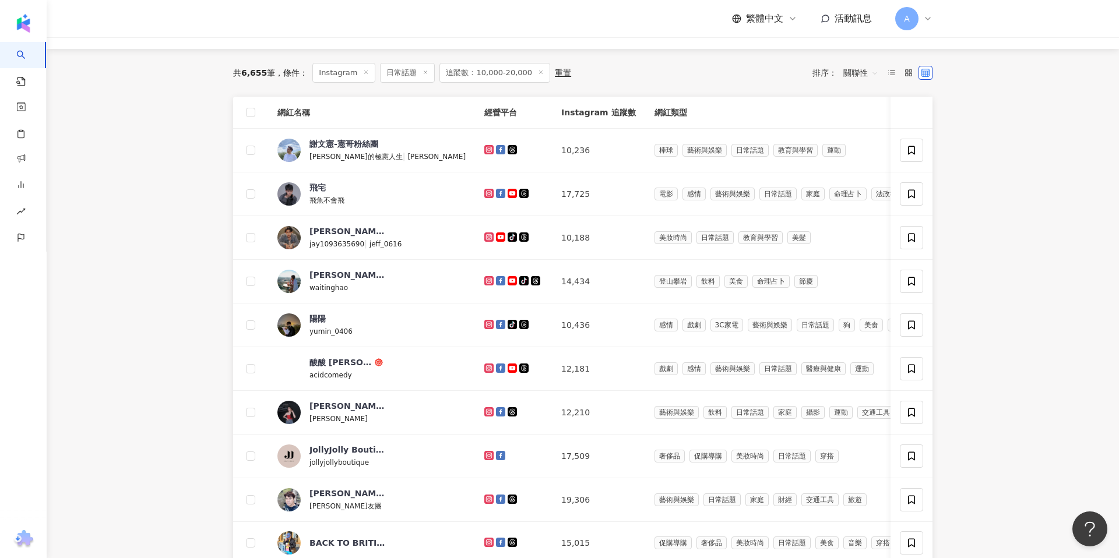
scroll to position [98, 0]
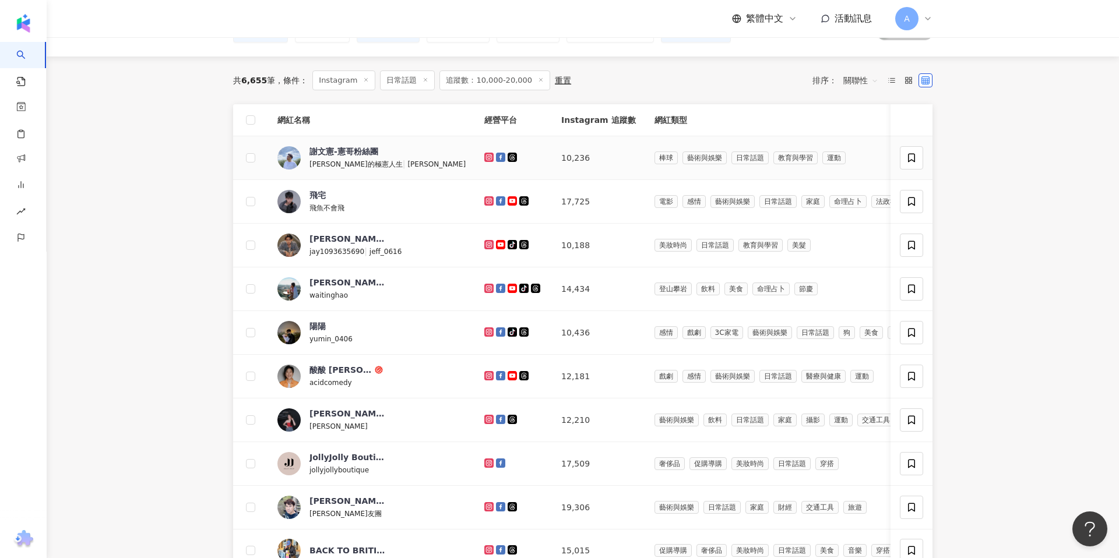
click at [488, 157] on icon at bounding box center [489, 157] width 2 height 2
click at [487, 200] on icon at bounding box center [489, 200] width 5 height 5
click at [487, 244] on icon at bounding box center [489, 244] width 5 height 5
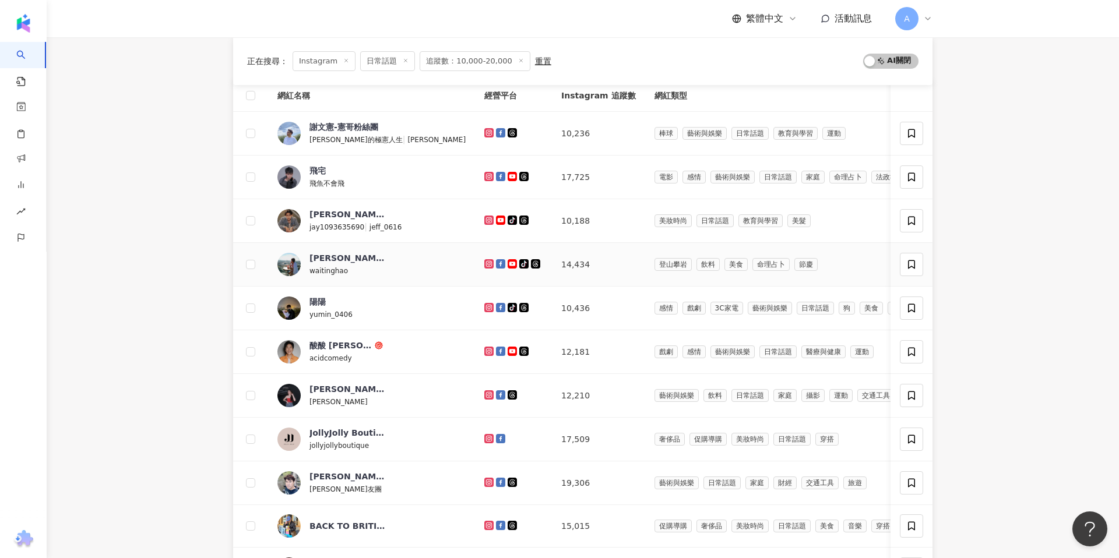
click at [484, 259] on icon at bounding box center [488, 263] width 9 height 9
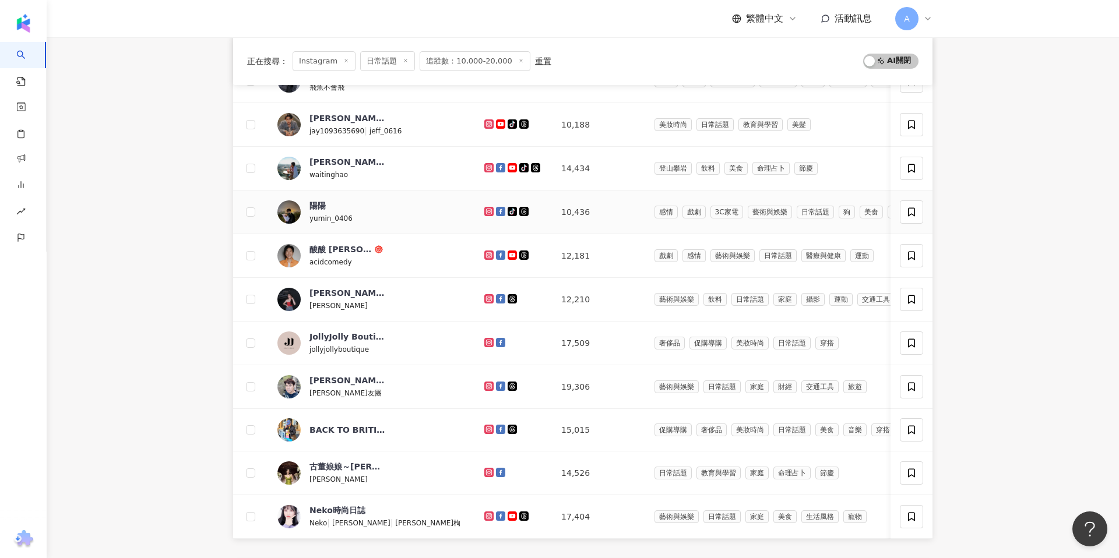
scroll to position [230, 0]
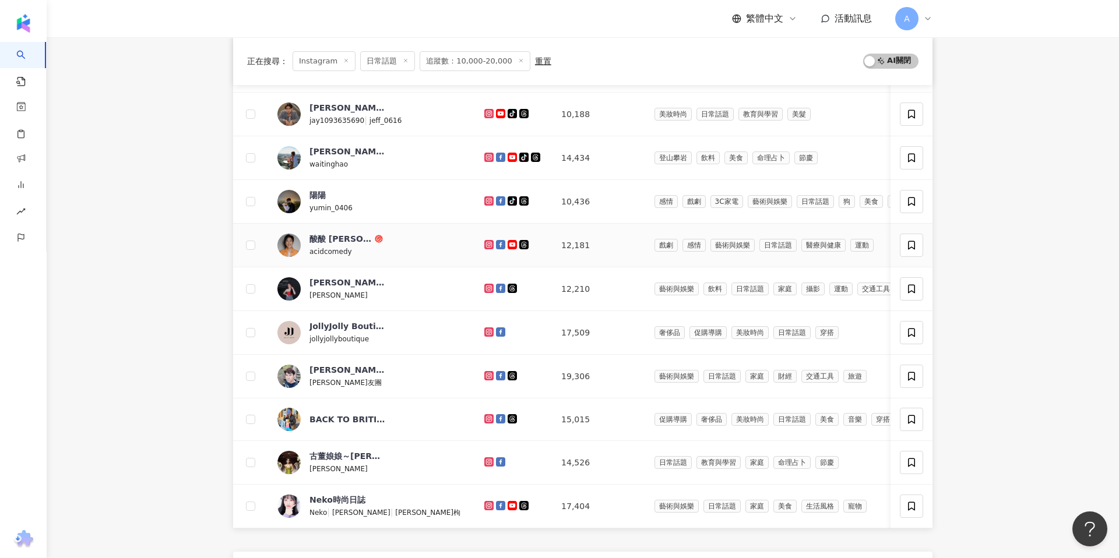
click at [485, 243] on icon at bounding box center [489, 244] width 8 height 7
click at [488, 287] on icon at bounding box center [489, 288] width 2 height 2
click at [485, 330] on icon at bounding box center [489, 332] width 8 height 7
click at [484, 379] on icon at bounding box center [488, 375] width 9 height 9
click at [487, 417] on icon at bounding box center [489, 418] width 5 height 5
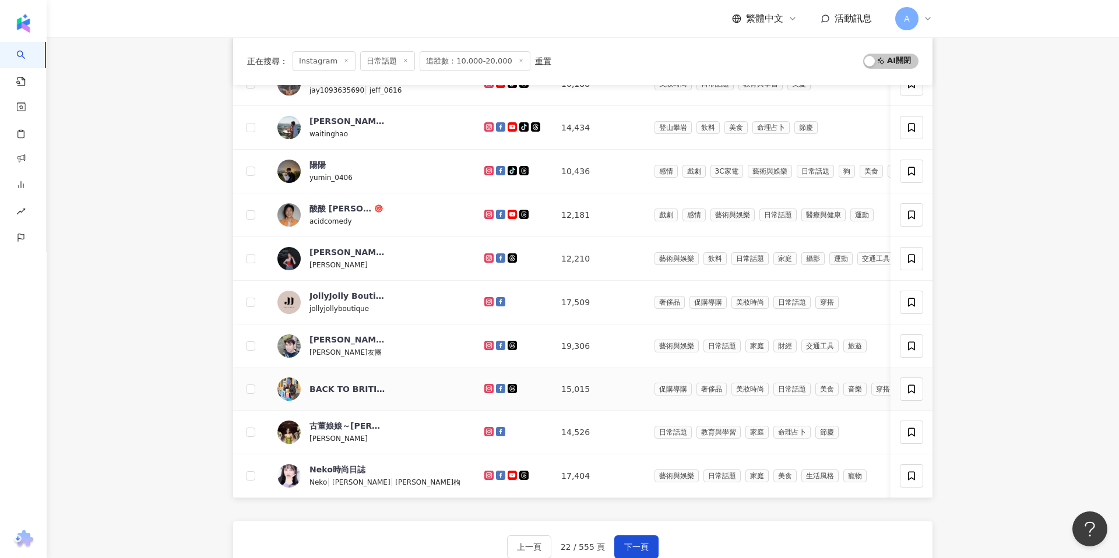
scroll to position [259, 0]
click at [485, 433] on icon at bounding box center [489, 433] width 8 height 7
click at [487, 474] on icon at bounding box center [489, 476] width 5 height 5
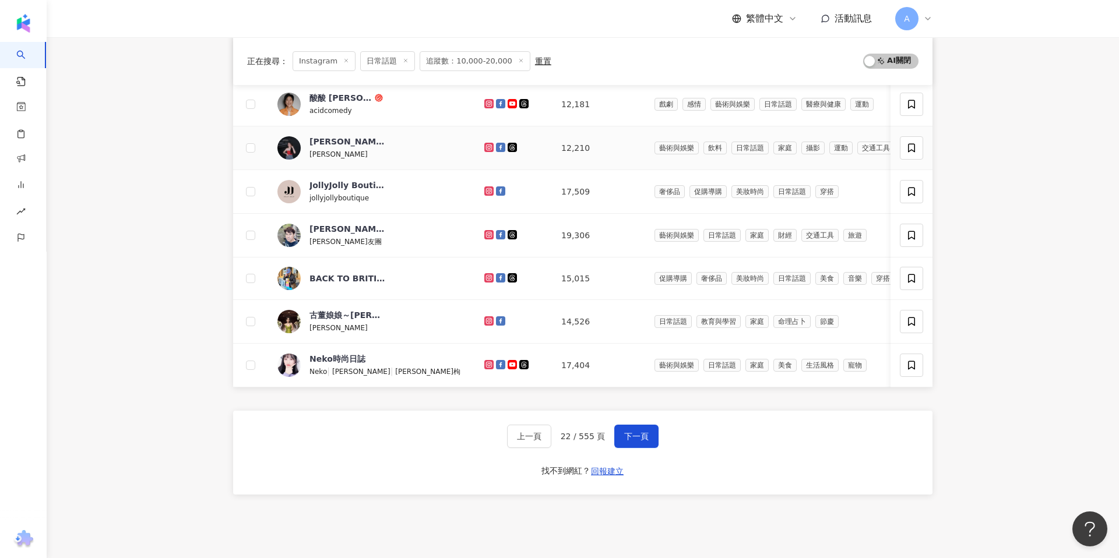
scroll to position [419, 0]
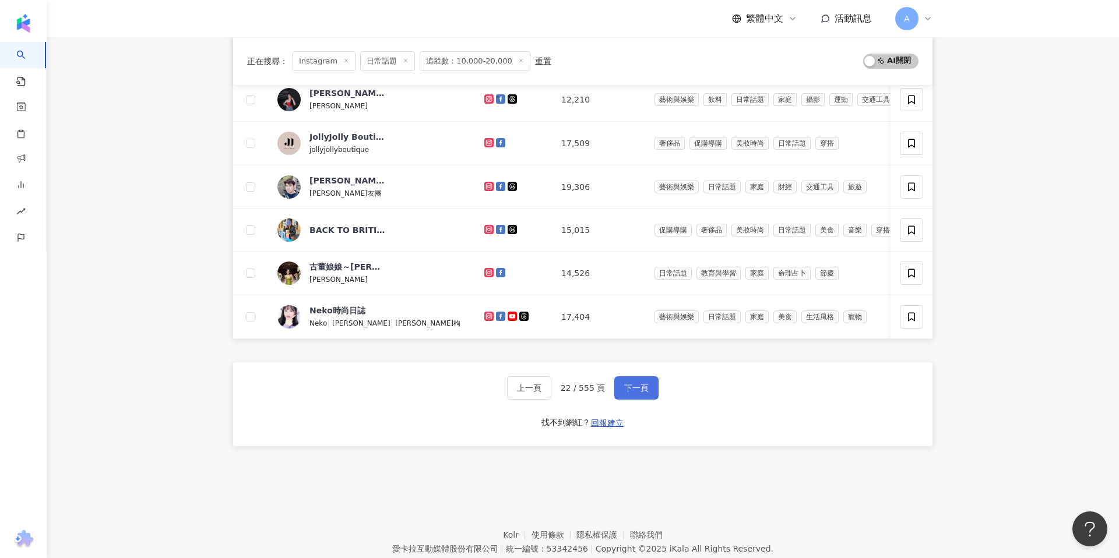
click at [643, 382] on button "下一頁" at bounding box center [636, 387] width 44 height 23
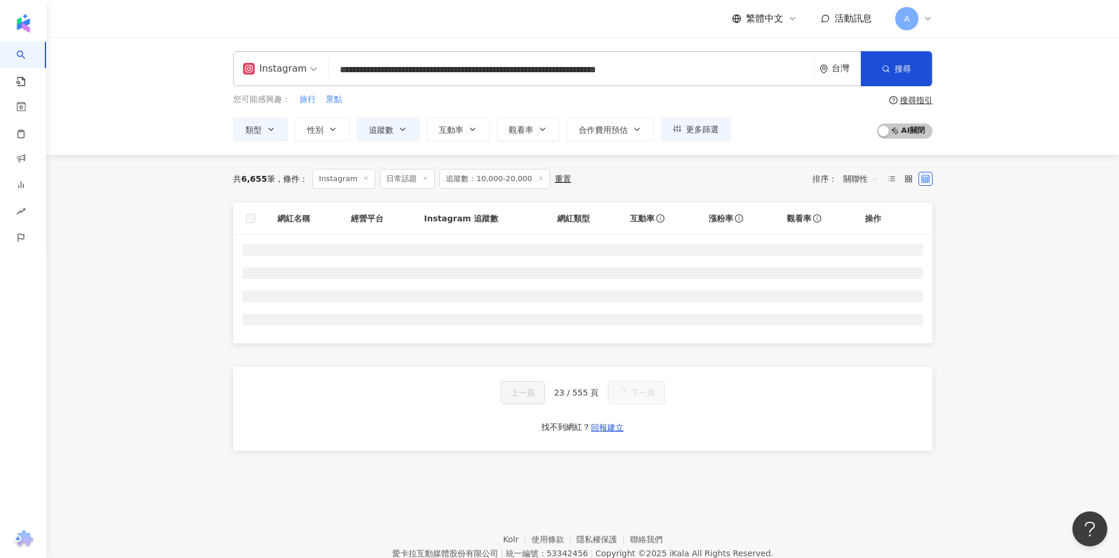
scroll to position [54, 0]
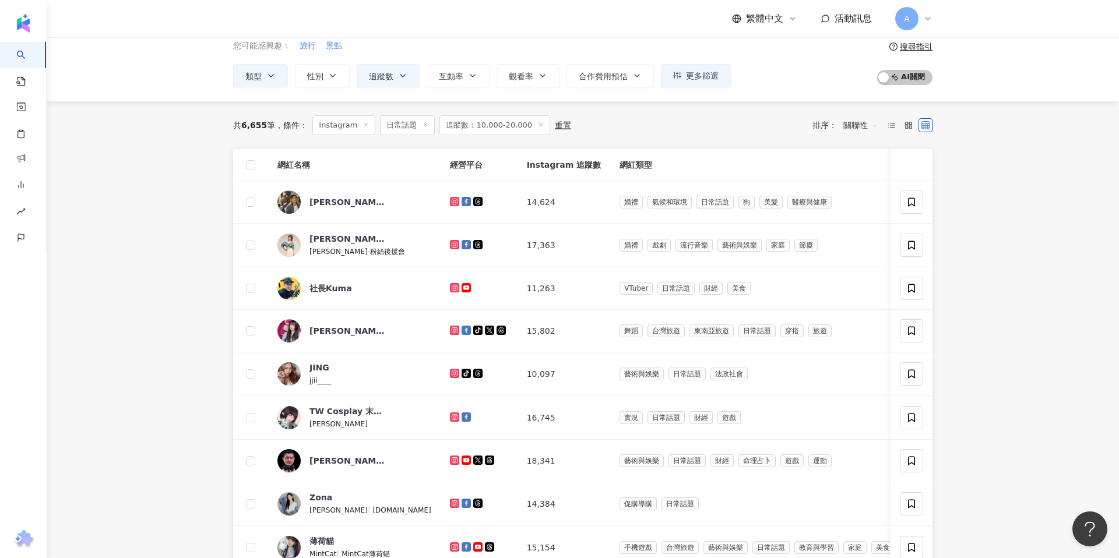
click at [451, 204] on icon at bounding box center [455, 201] width 8 height 7
click at [452, 245] on icon at bounding box center [454, 244] width 5 height 5
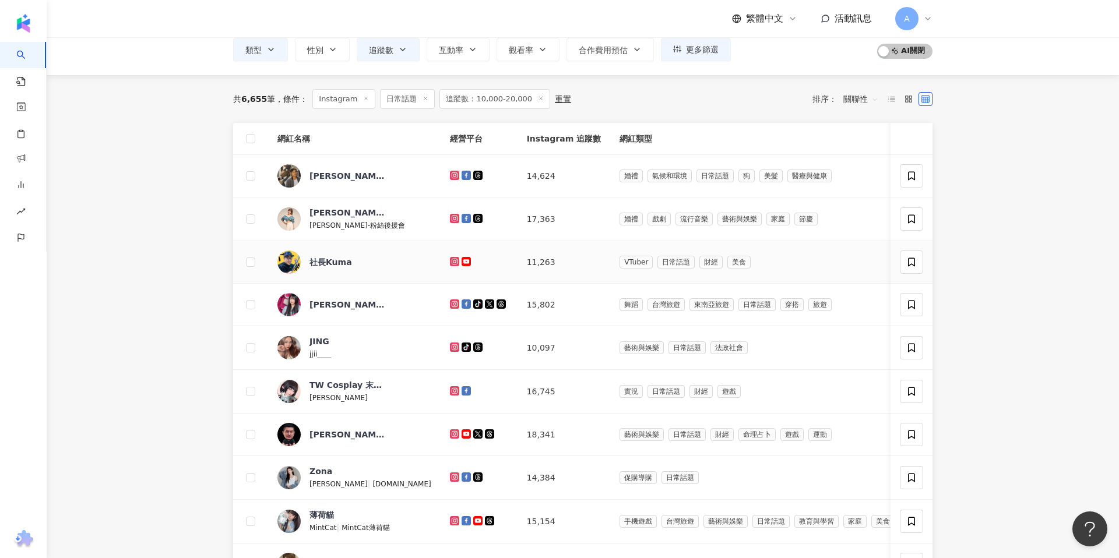
click at [453, 261] on icon at bounding box center [454, 262] width 2 height 2
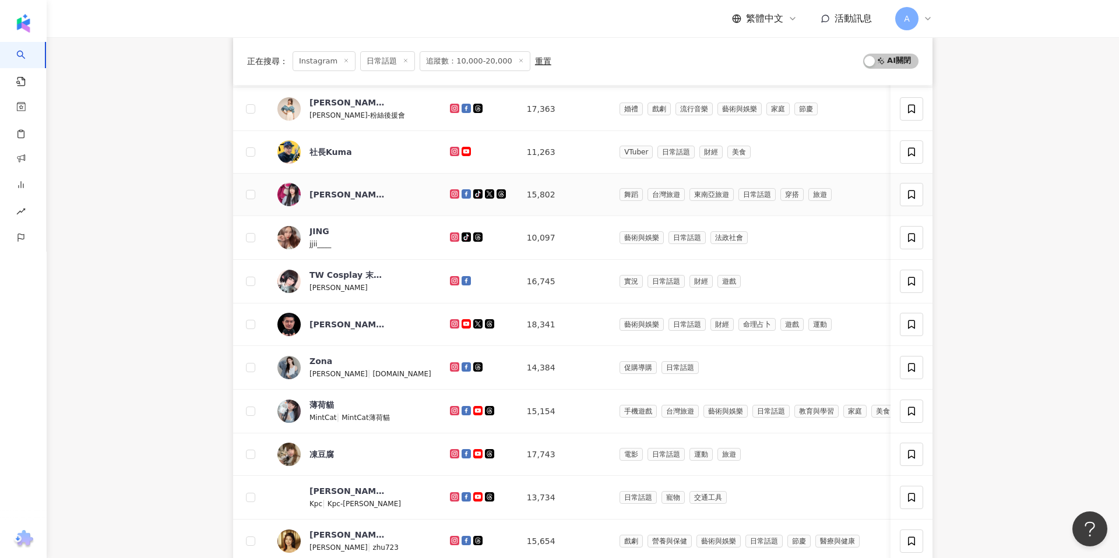
scroll to position [191, 0]
click at [450, 190] on icon at bounding box center [454, 193] width 9 height 9
click at [450, 240] on icon at bounding box center [454, 236] width 9 height 9
click at [451, 280] on icon at bounding box center [455, 280] width 8 height 7
click at [451, 321] on icon at bounding box center [455, 323] width 8 height 7
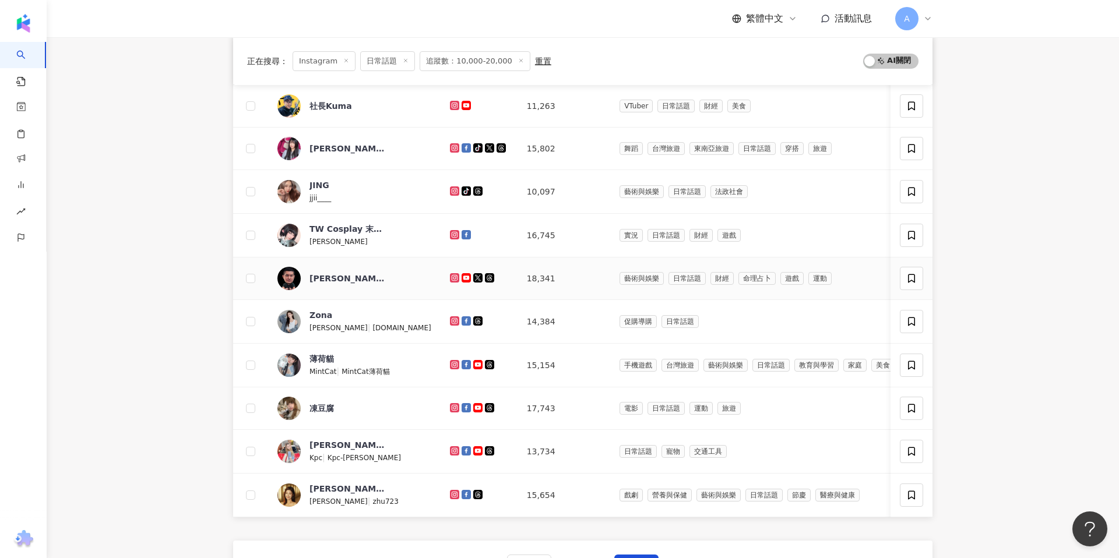
scroll to position [235, 0]
click at [451, 321] on icon at bounding box center [455, 322] width 8 height 7
click at [452, 363] on icon at bounding box center [454, 365] width 5 height 5
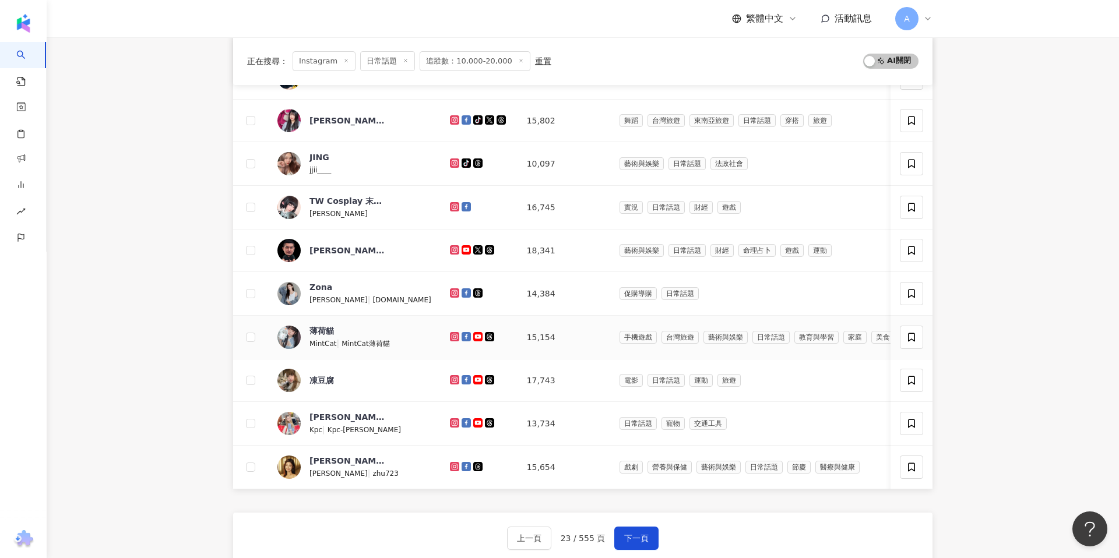
scroll to position [273, 0]
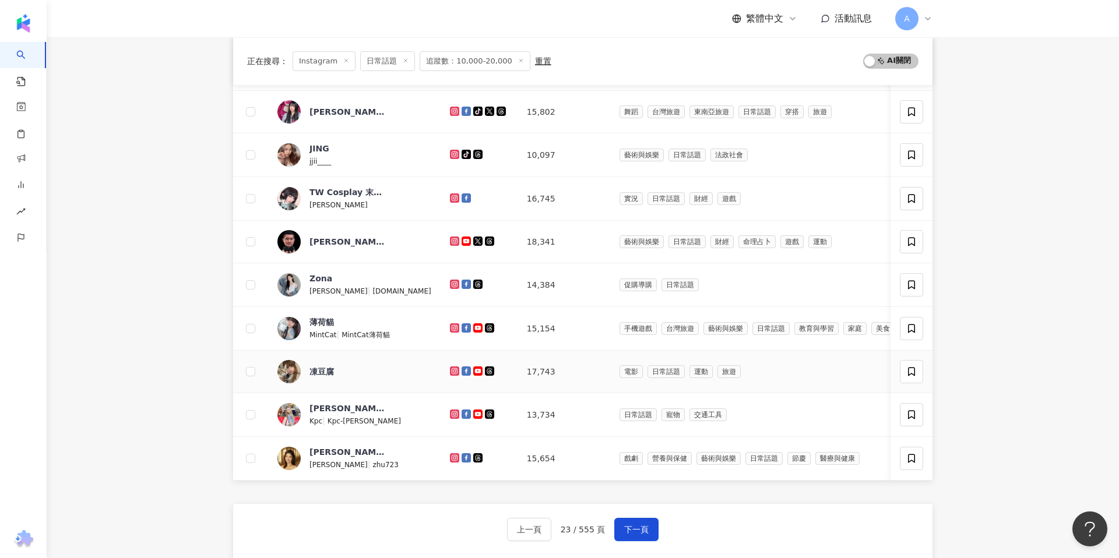
click at [452, 368] on icon at bounding box center [454, 370] width 5 height 5
click at [452, 416] on icon at bounding box center [454, 413] width 5 height 5
click at [451, 459] on icon at bounding box center [455, 458] width 8 height 7
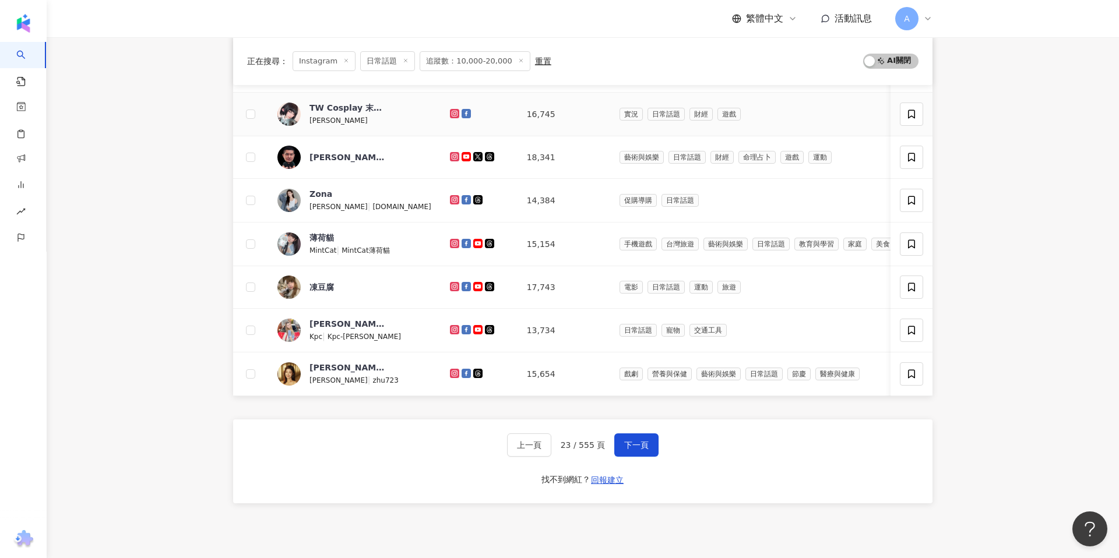
scroll to position [355, 0]
click at [626, 450] on span "下一頁" at bounding box center [636, 446] width 24 height 9
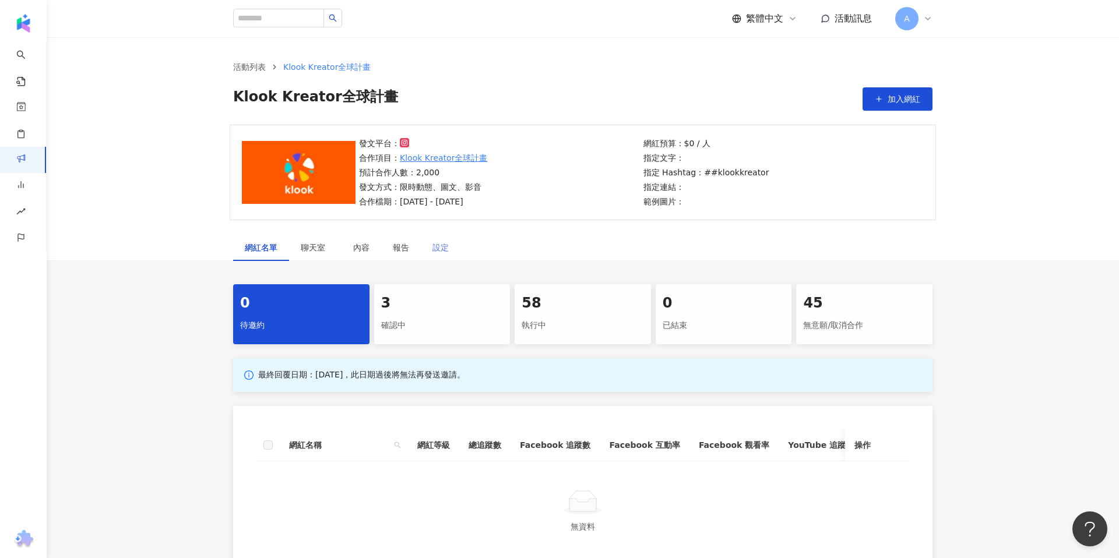
scroll to position [154, 0]
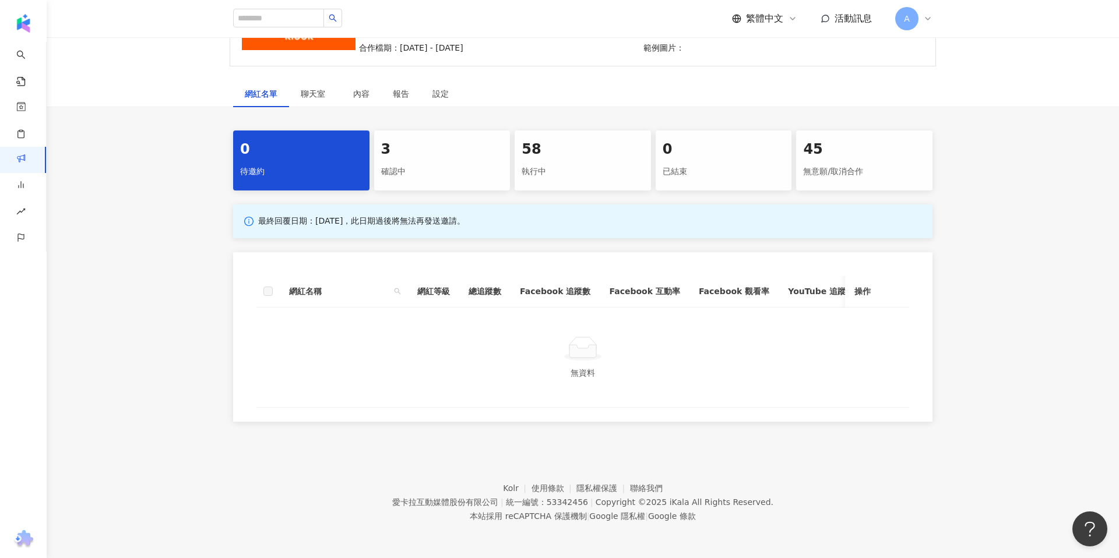
click at [462, 162] on div "確認中" at bounding box center [442, 172] width 122 height 20
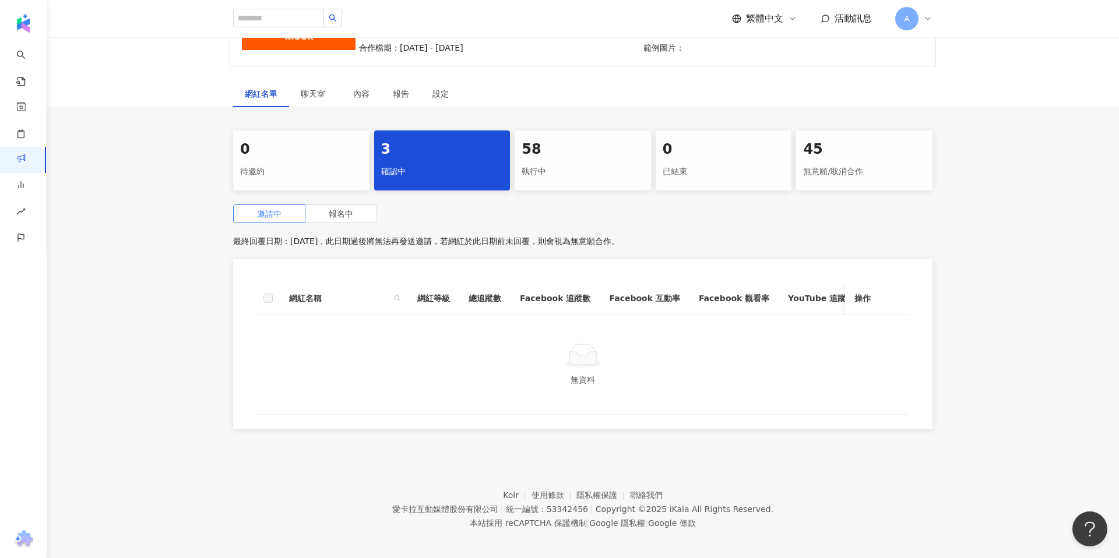
click at [462, 162] on div "確認中" at bounding box center [442, 172] width 122 height 20
click at [552, 170] on div "執行中" at bounding box center [583, 172] width 122 height 20
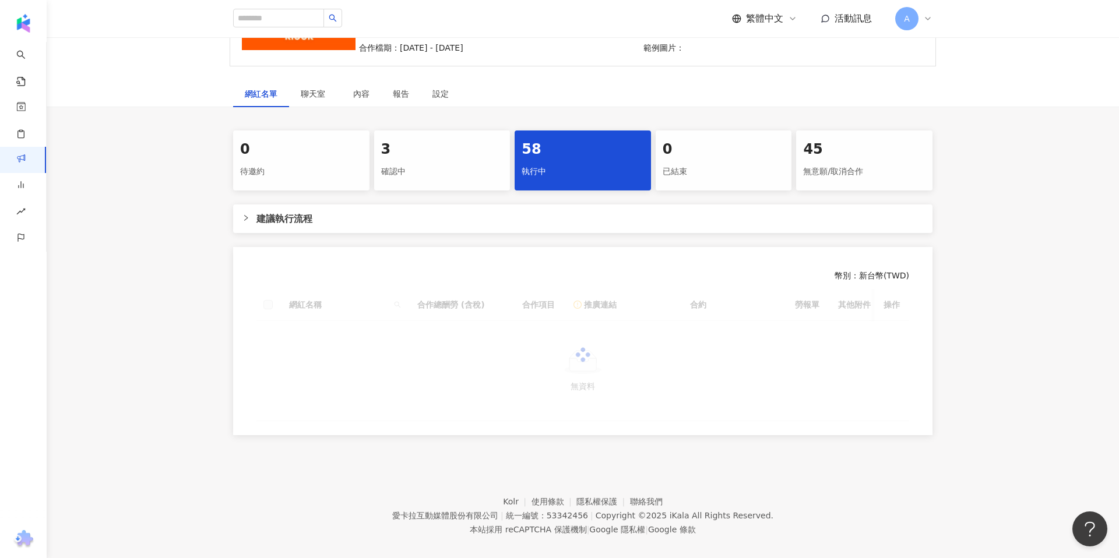
click at [440, 168] on div "確認中" at bounding box center [442, 172] width 122 height 20
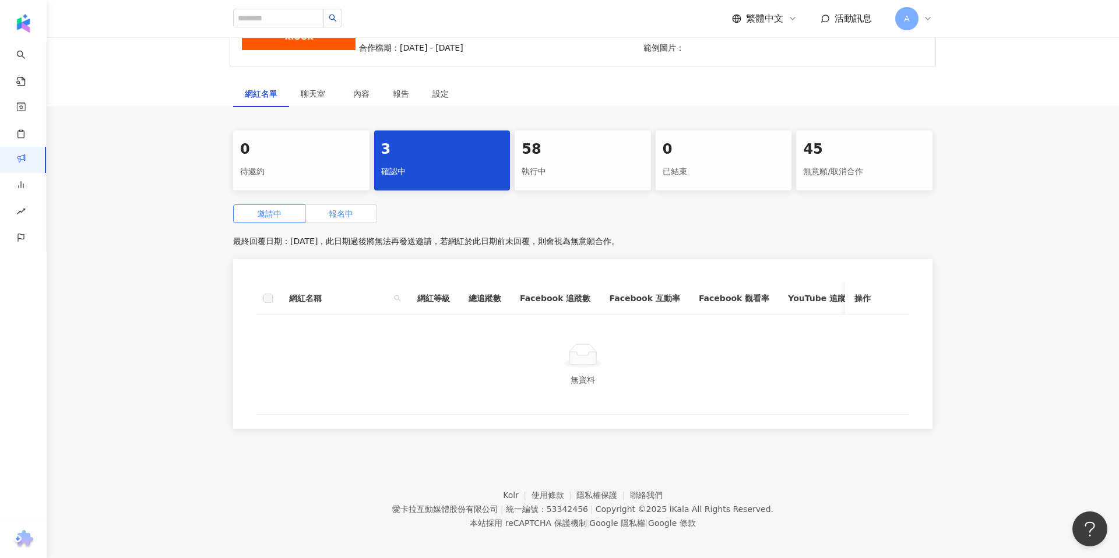
click at [339, 206] on label "報名中" at bounding box center [341, 214] width 72 height 19
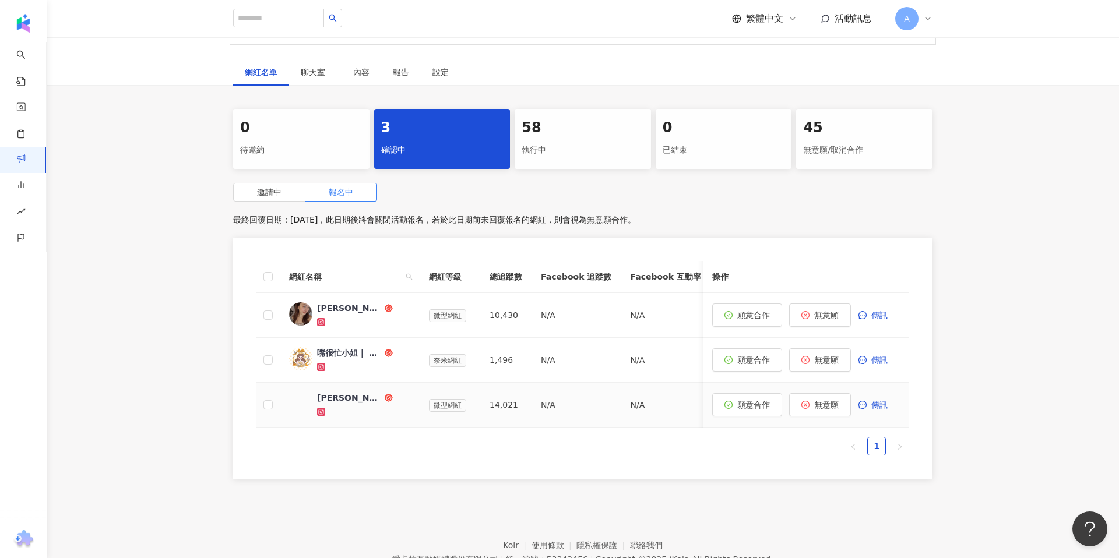
scroll to position [181, 0]
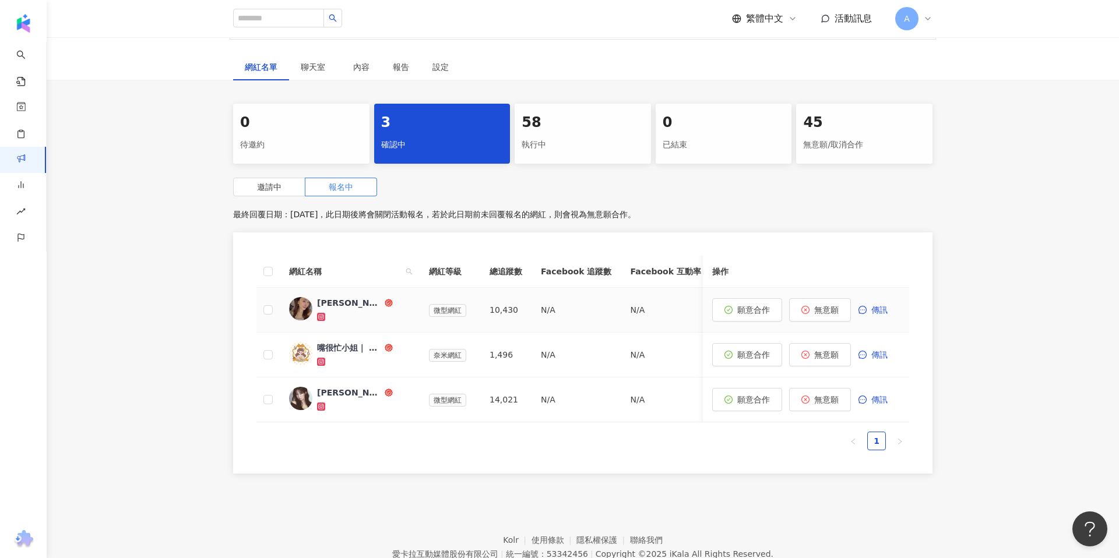
click at [317, 315] on icon at bounding box center [321, 317] width 8 height 8
click at [758, 307] on span "願意合作" at bounding box center [753, 309] width 33 height 9
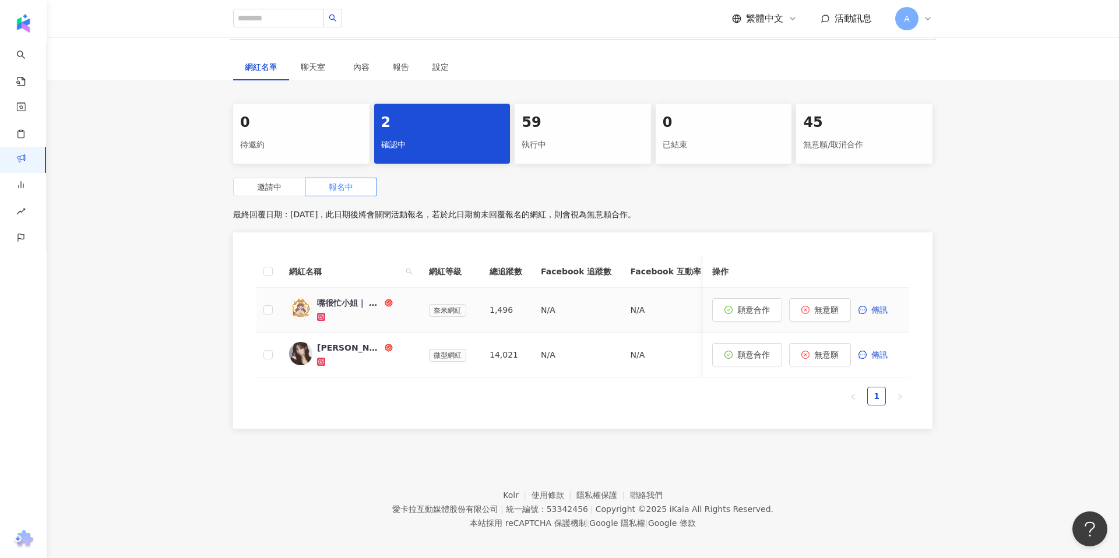
click at [319, 315] on icon at bounding box center [321, 317] width 6 height 6
click at [321, 360] on icon at bounding box center [321, 362] width 6 height 6
click at [833, 306] on span "無意願" at bounding box center [826, 309] width 24 height 9
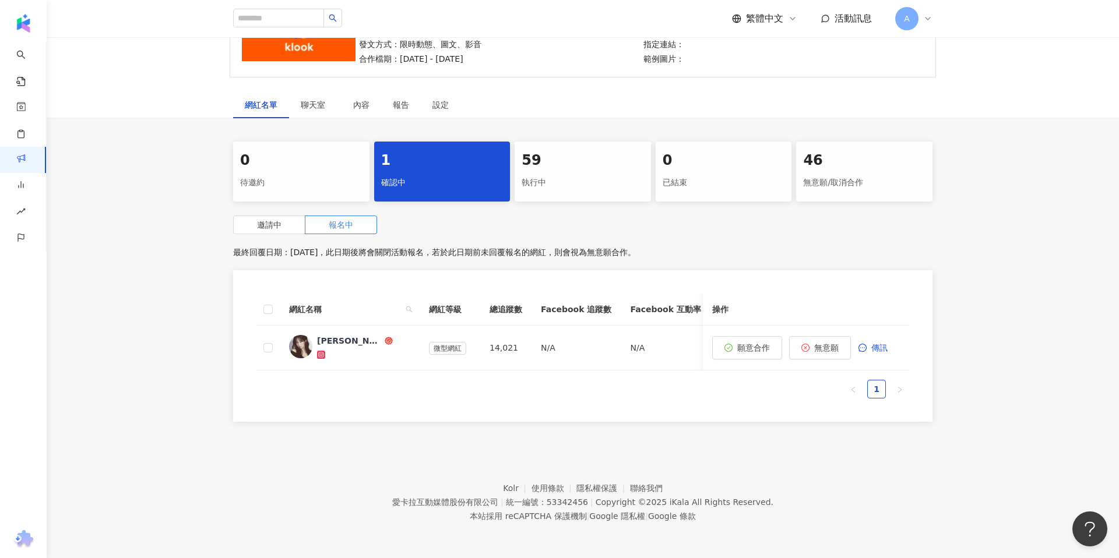
scroll to position [143, 0]
click at [748, 351] on span "願意合作" at bounding box center [753, 347] width 33 height 9
